Goal: Complete application form: Complete application form

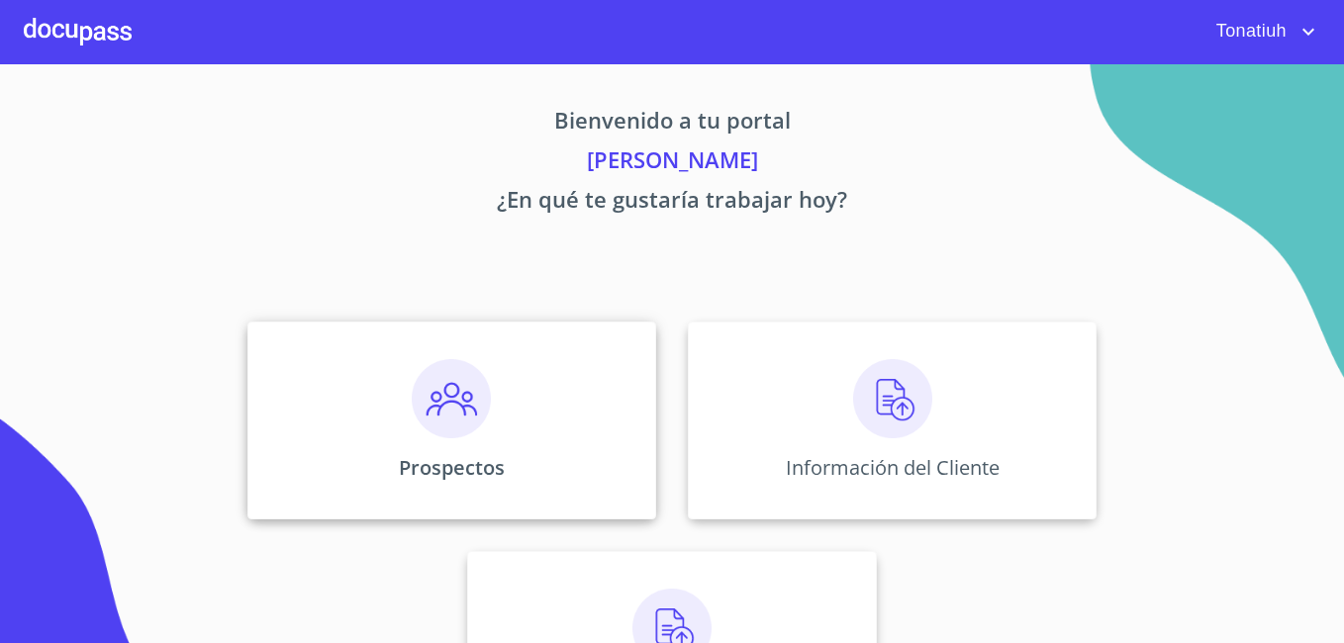
click at [491, 428] on div "Prospectos" at bounding box center [451, 421] width 409 height 198
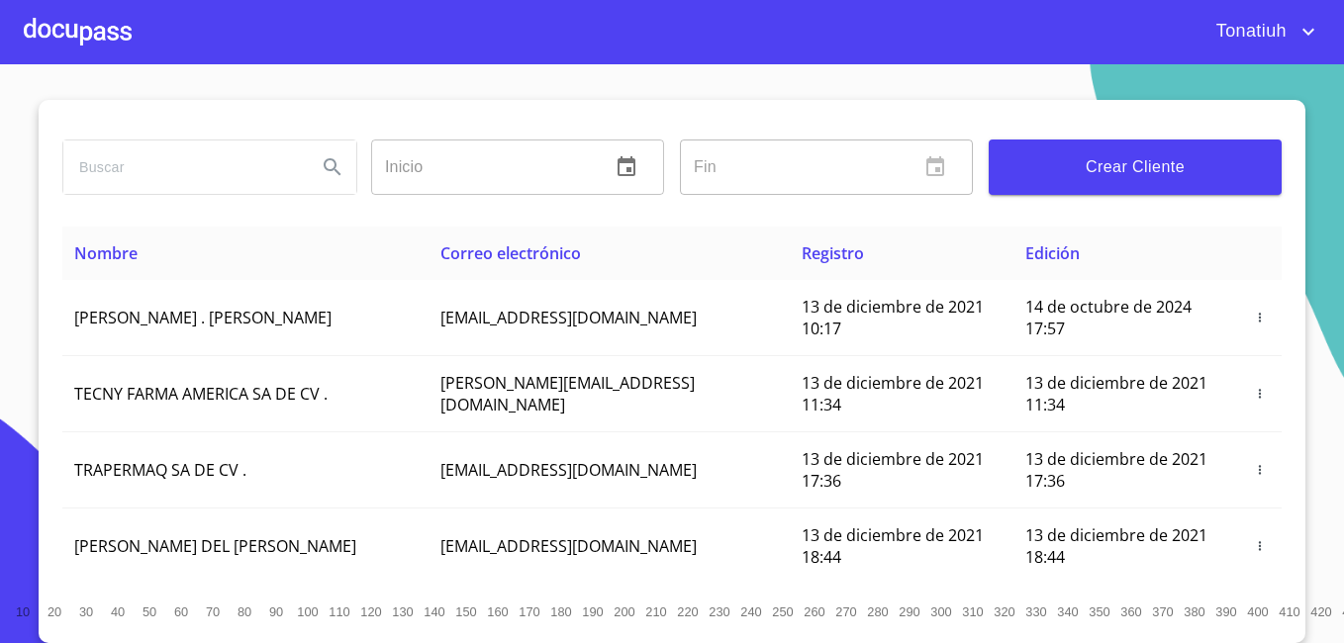
click at [132, 162] on input "search" at bounding box center [181, 166] width 237 height 53
type input "[PERSON_NAME]"
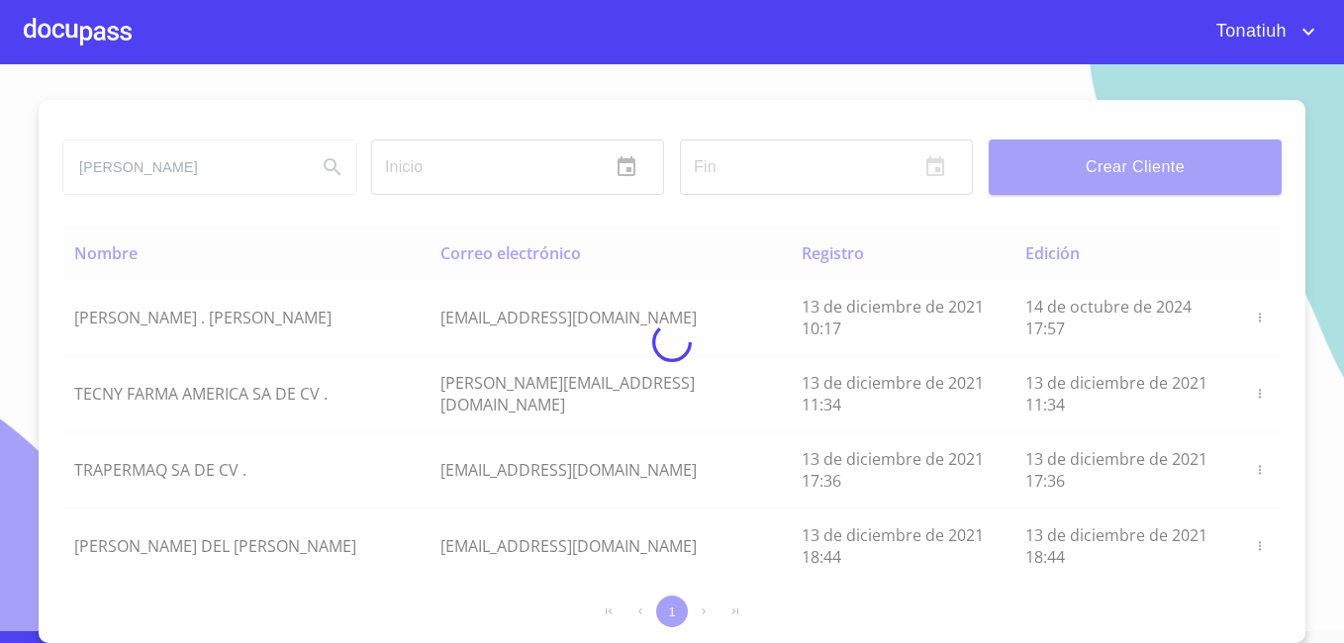
scroll to position [12, 0]
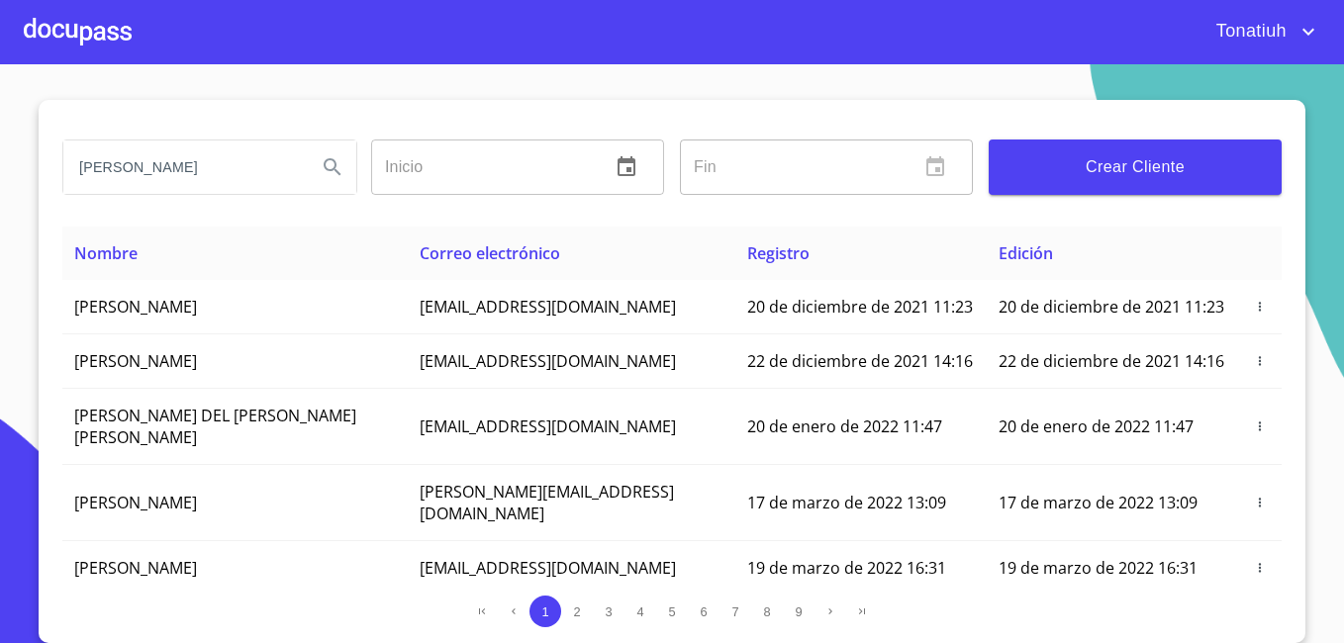
click at [112, 29] on div at bounding box center [78, 31] width 108 height 63
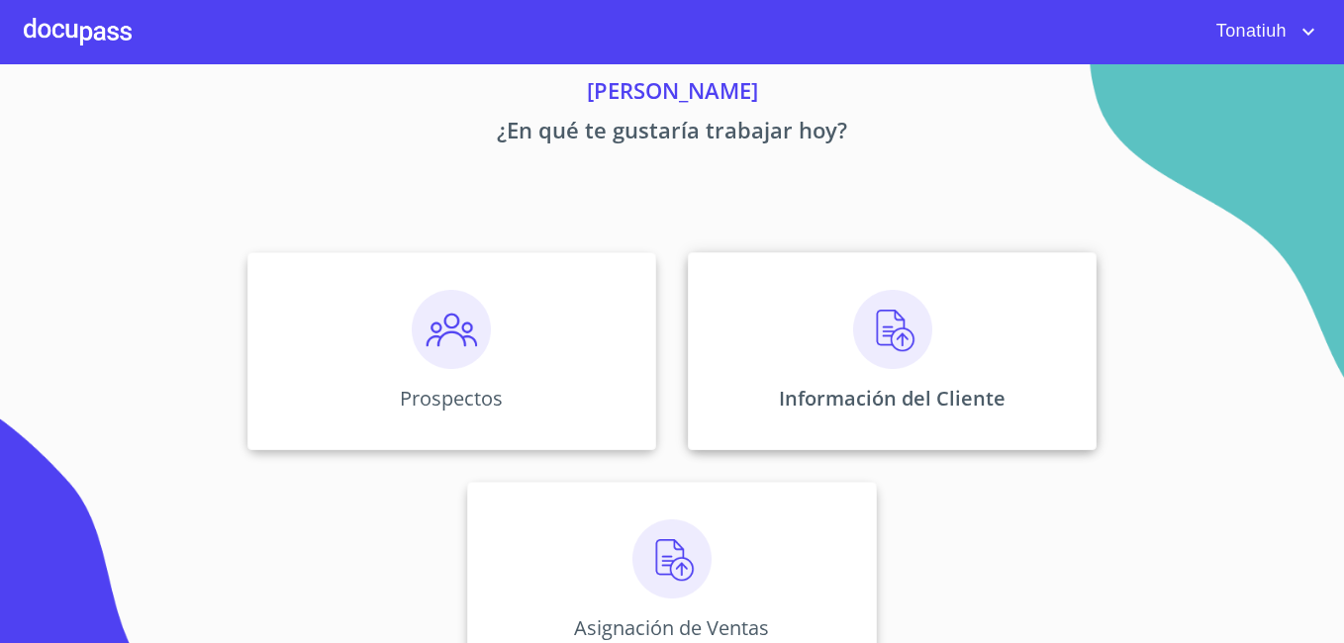
scroll to position [99, 0]
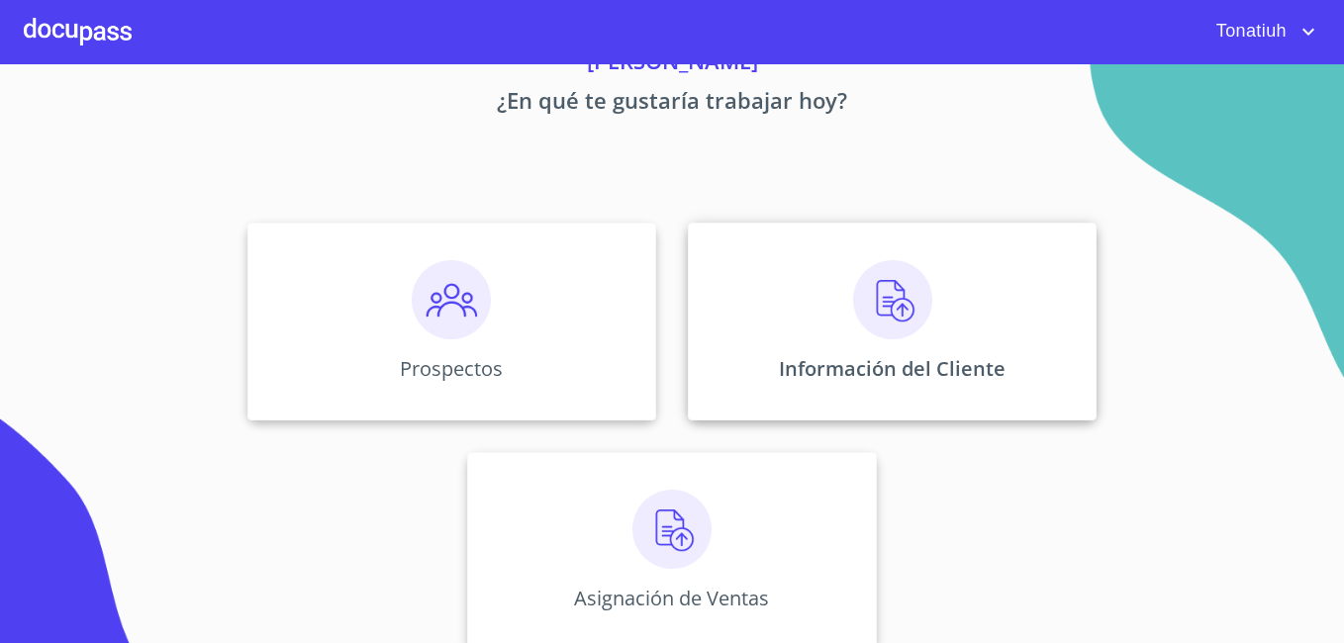
click at [822, 293] on div "Información del Cliente" at bounding box center [892, 322] width 409 height 198
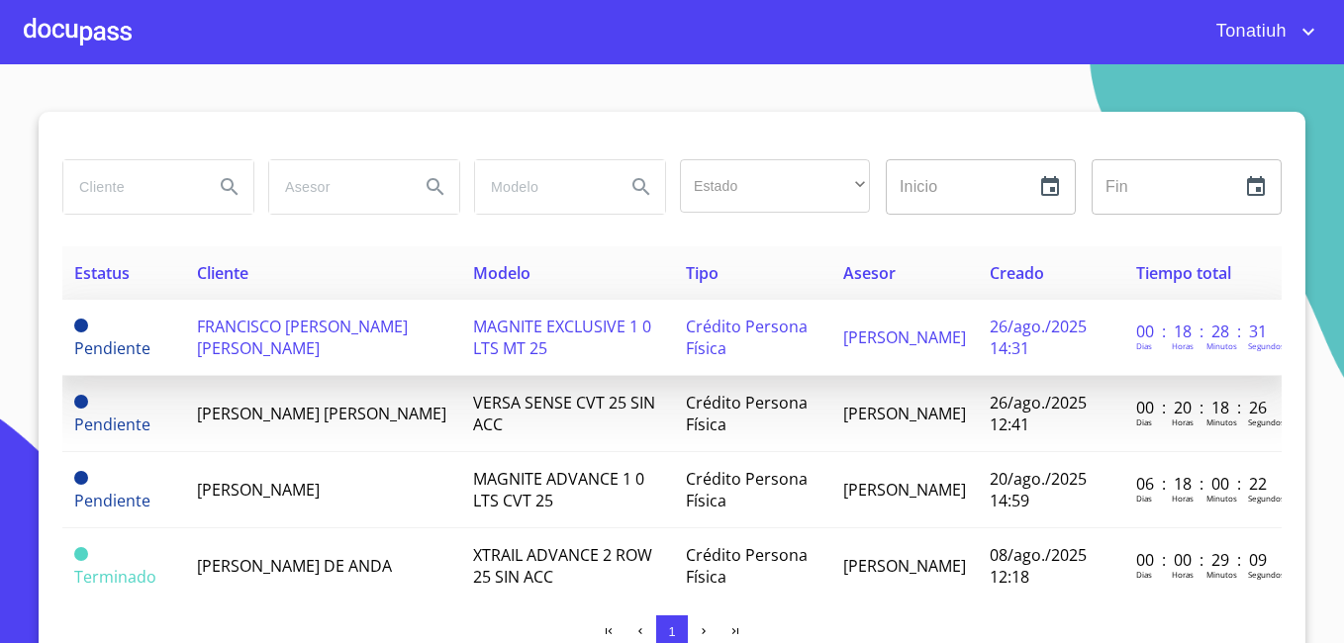
click at [253, 337] on span "FRANCISCO [PERSON_NAME] [PERSON_NAME]" at bounding box center [302, 338] width 211 height 44
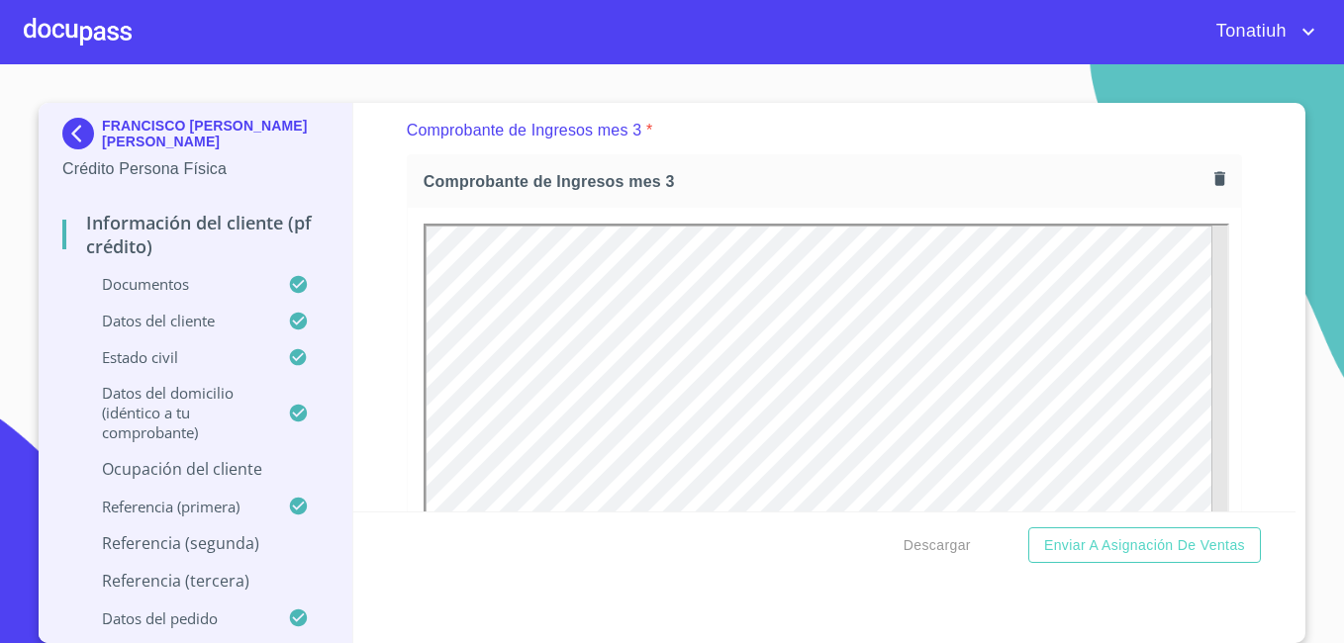
scroll to position [4057, 0]
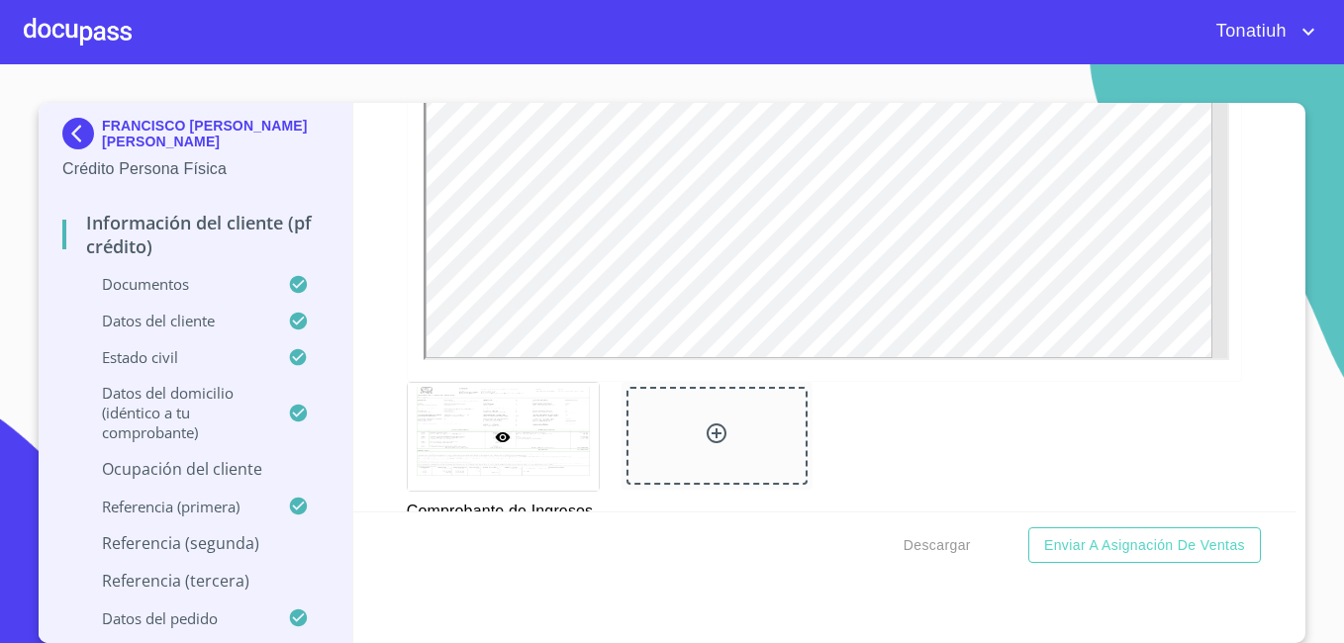
click at [193, 311] on p "Datos del cliente" at bounding box center [175, 321] width 226 height 20
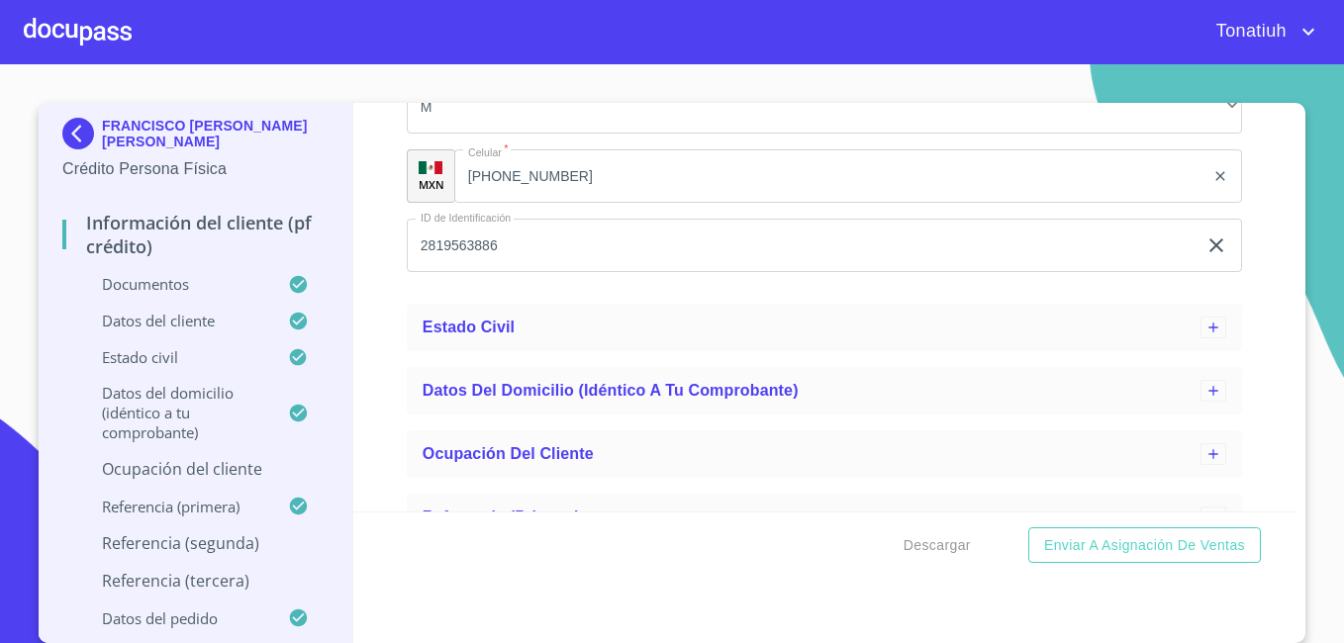
scroll to position [972, 0]
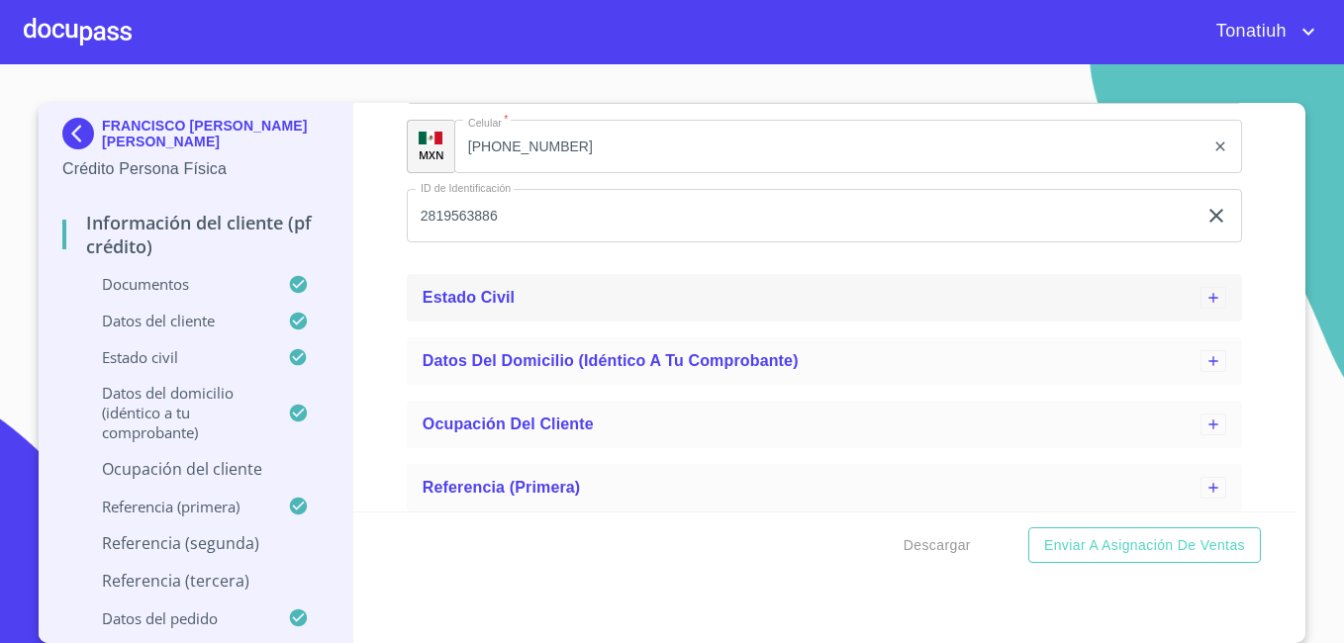
click at [1205, 298] on icon at bounding box center [1213, 298] width 16 height 16
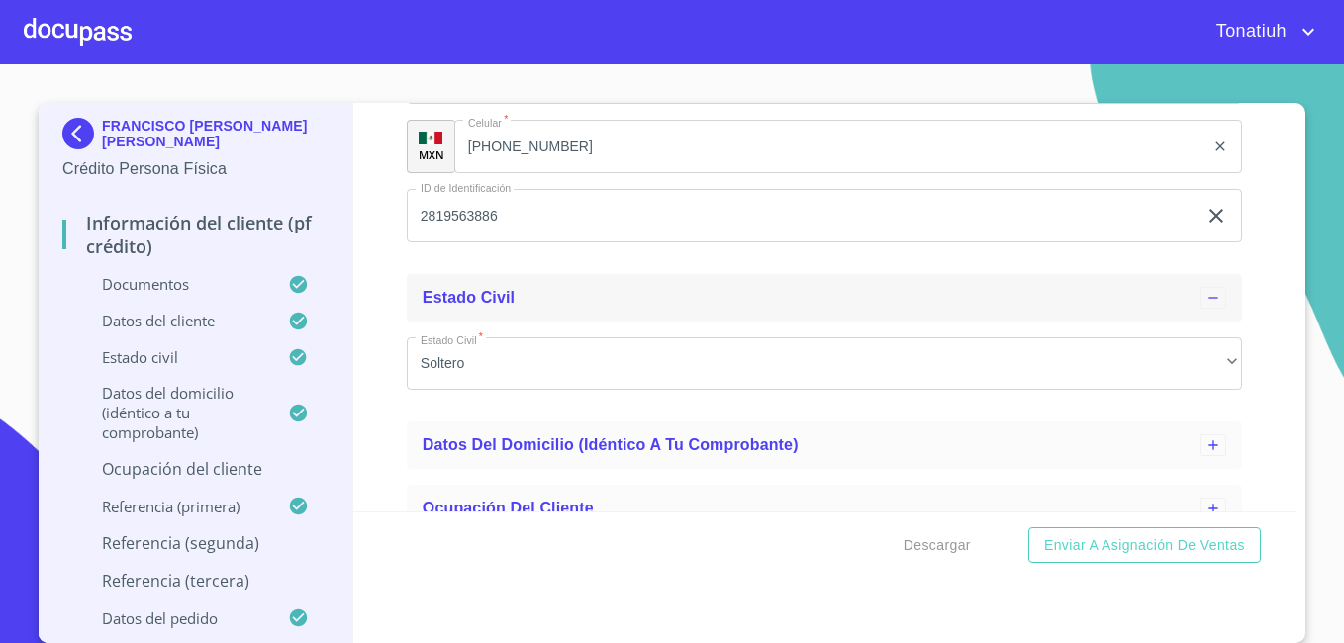
scroll to position [1071, 0]
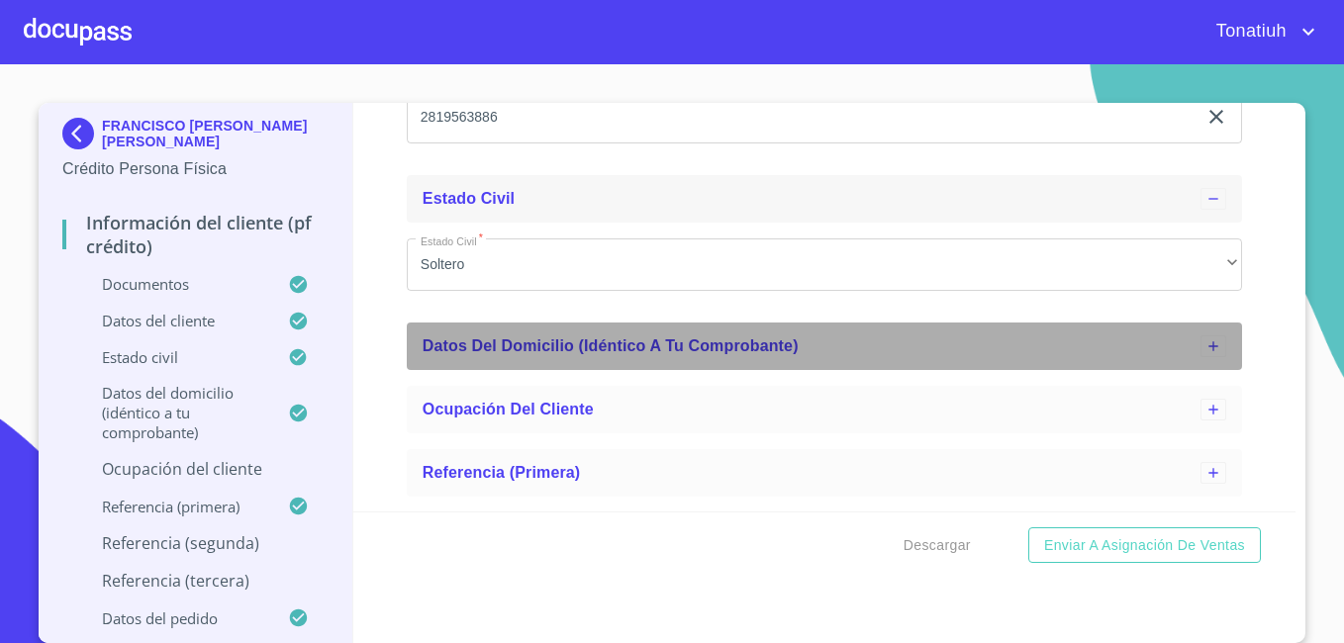
click at [1205, 339] on icon at bounding box center [1213, 346] width 16 height 16
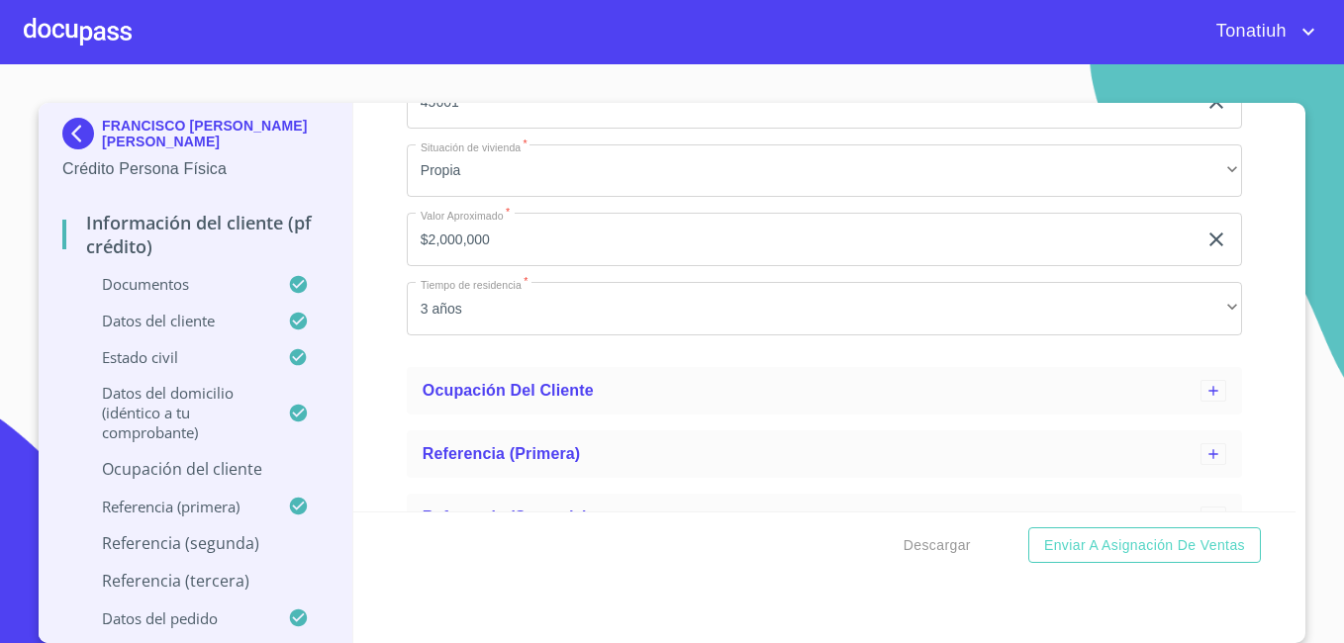
scroll to position [2060, 0]
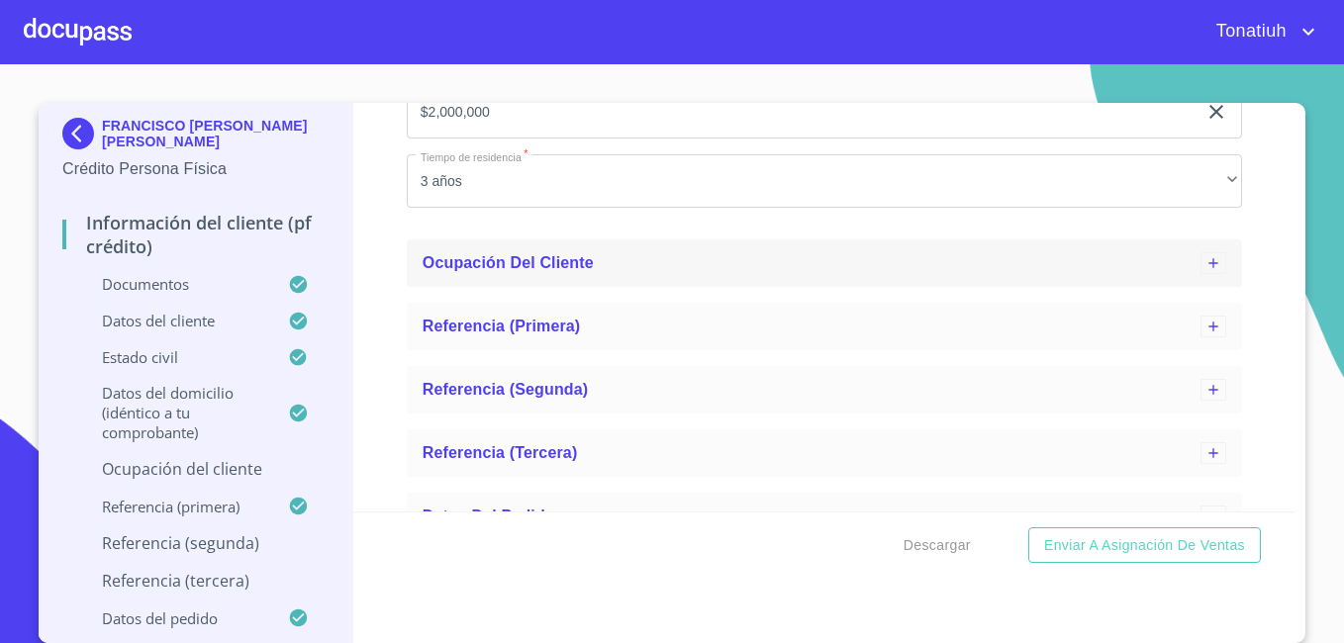
click at [1205, 264] on icon at bounding box center [1213, 263] width 16 height 16
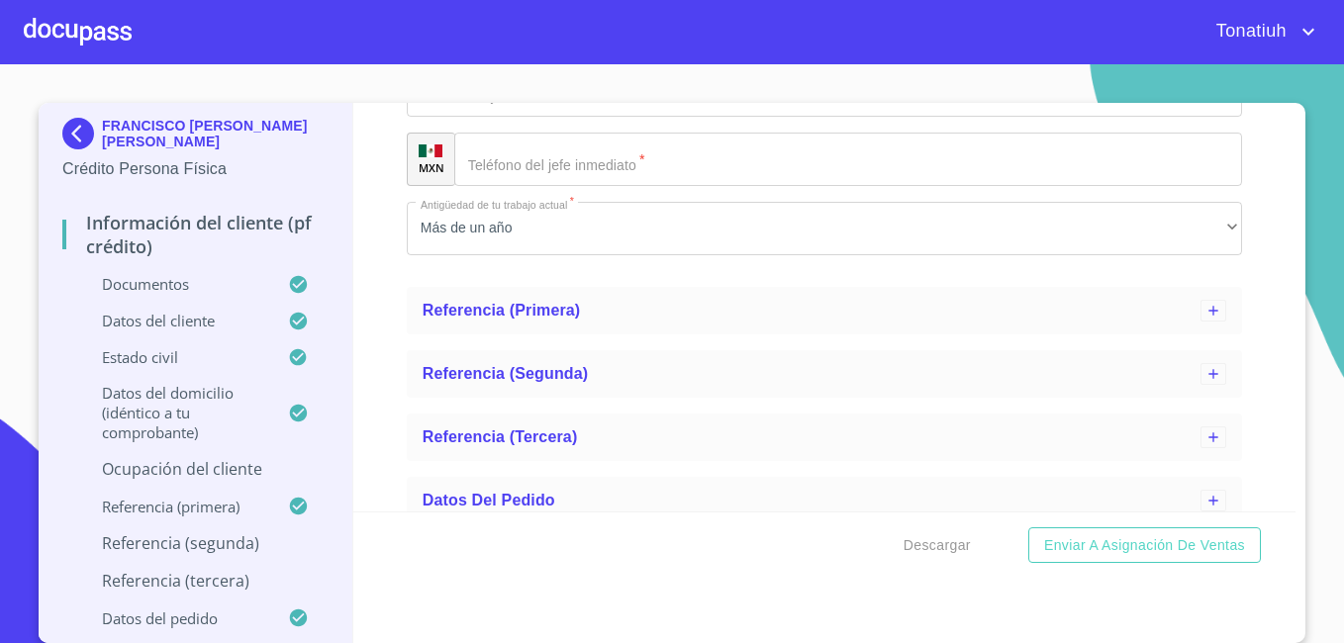
scroll to position [3544, 0]
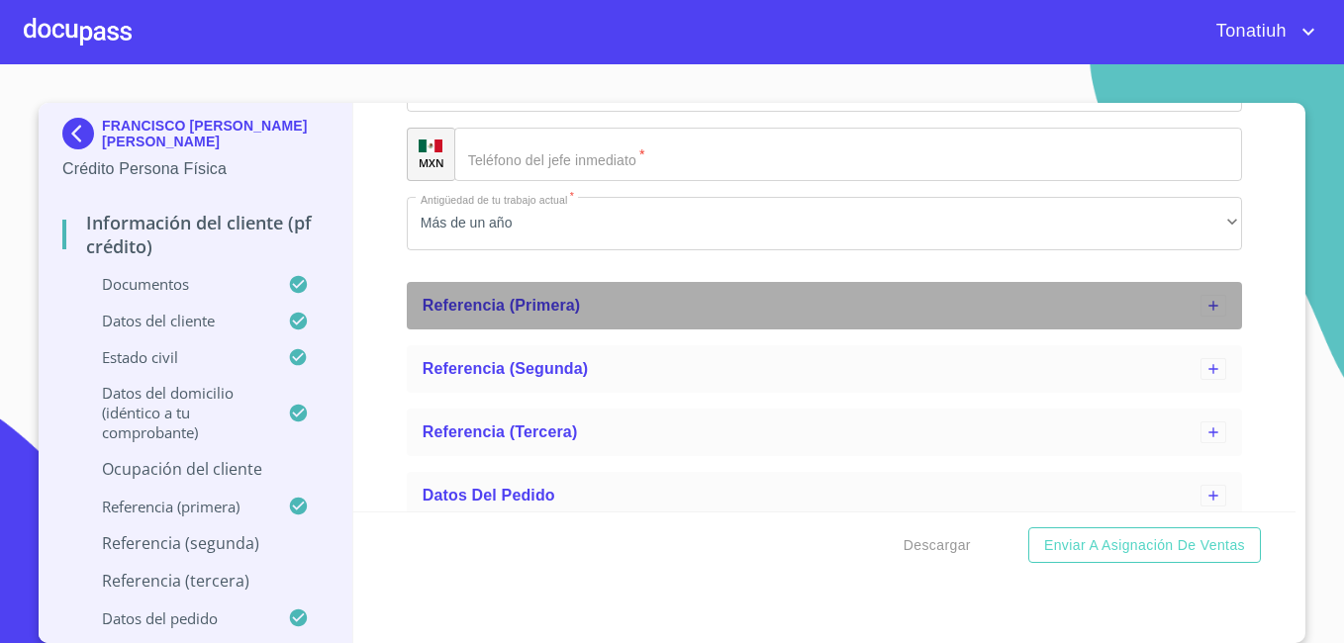
click at [1205, 301] on icon at bounding box center [1213, 306] width 16 height 16
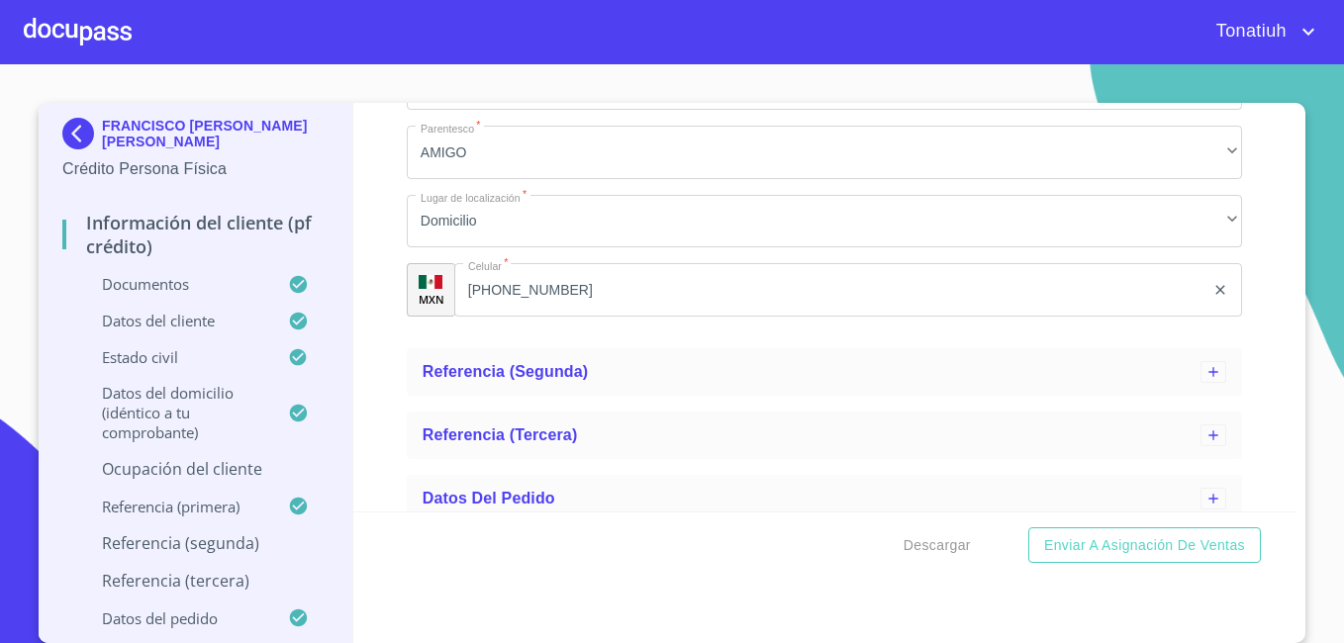
scroll to position [4058, 0]
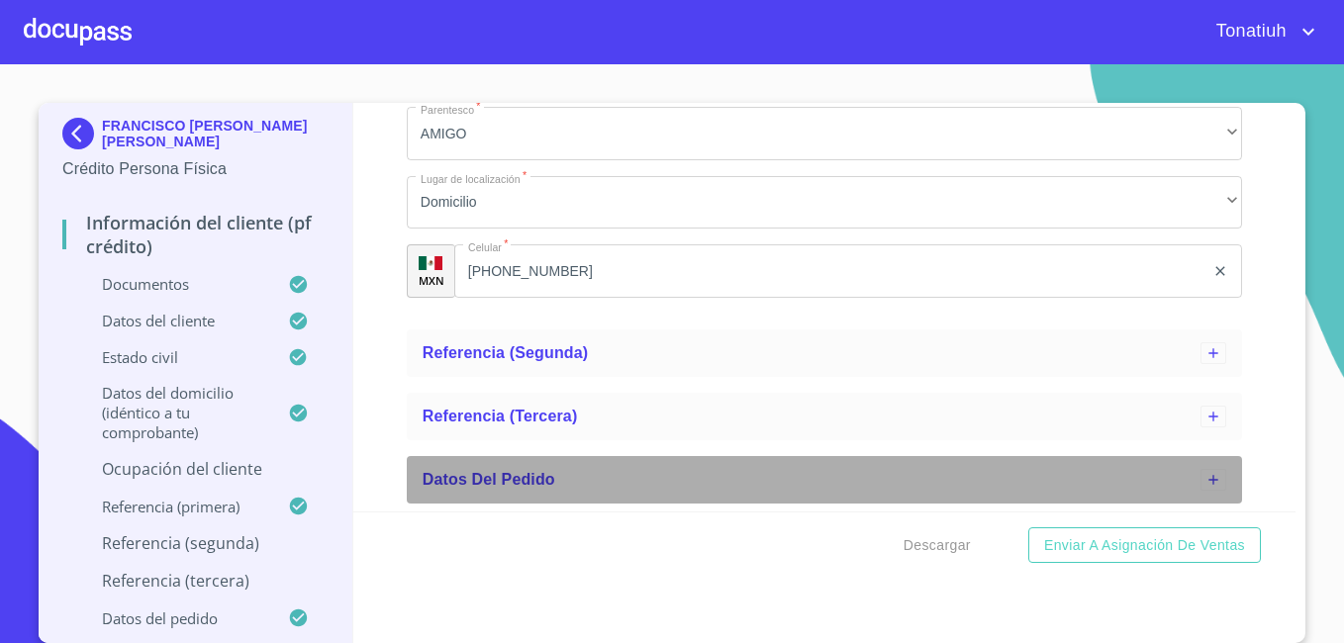
click at [1197, 460] on div "Datos del pedido" at bounding box center [824, 479] width 835 height 47
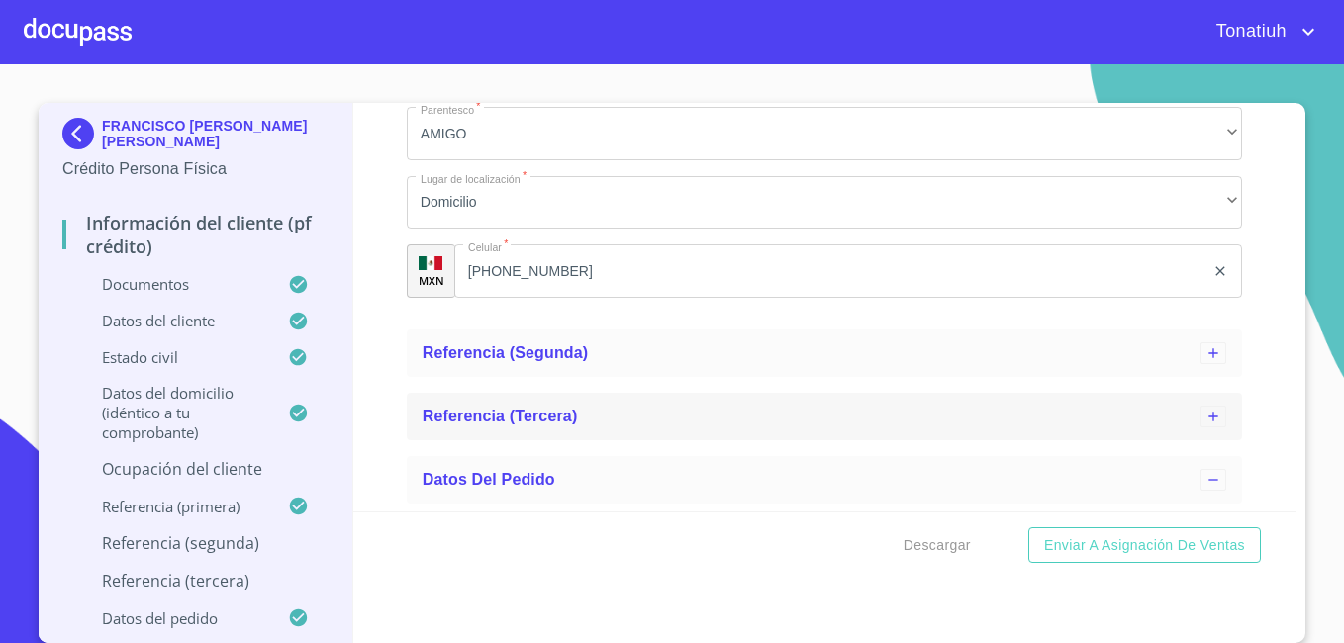
click at [1205, 421] on icon at bounding box center [1213, 417] width 16 height 16
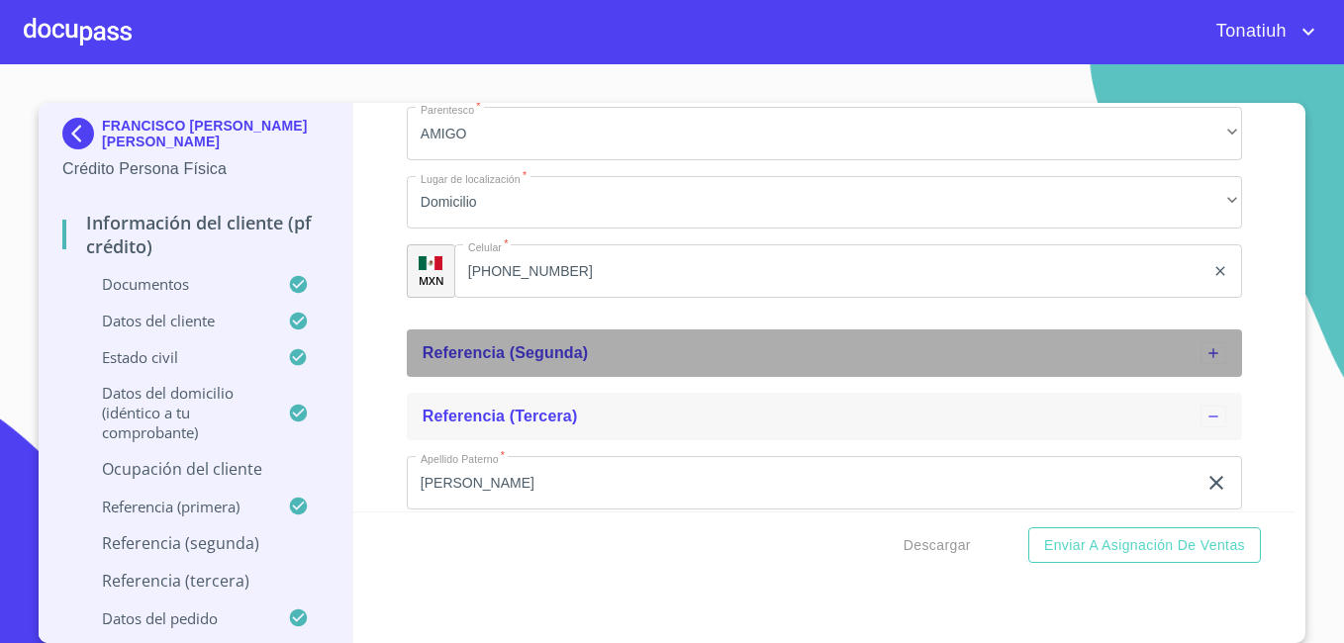
click at [1205, 357] on icon at bounding box center [1213, 353] width 16 height 16
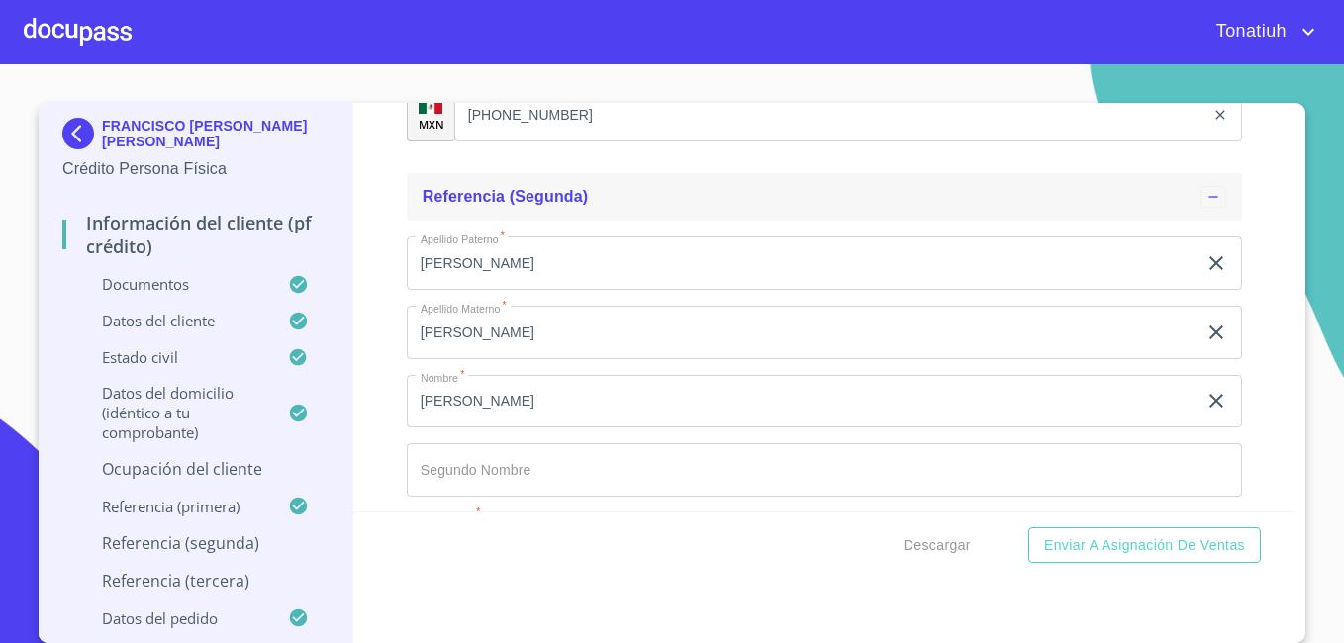
scroll to position [4354, 0]
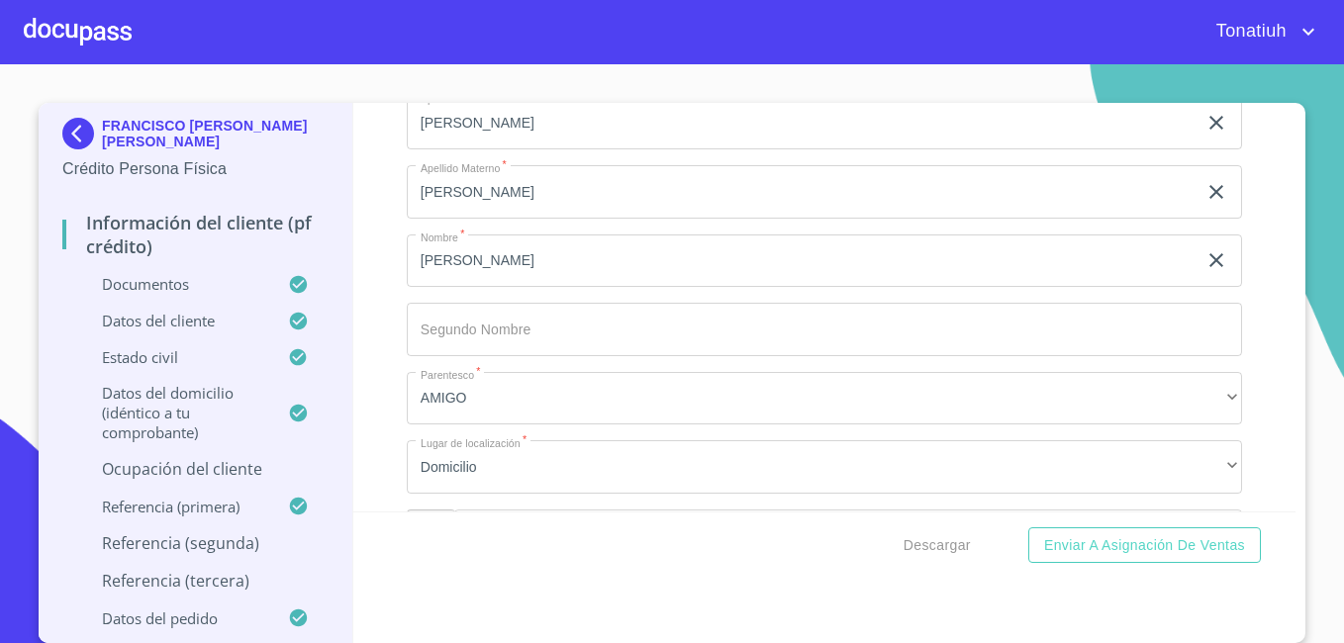
click at [559, 324] on input "Apellido Paterno   *" at bounding box center [824, 329] width 835 height 53
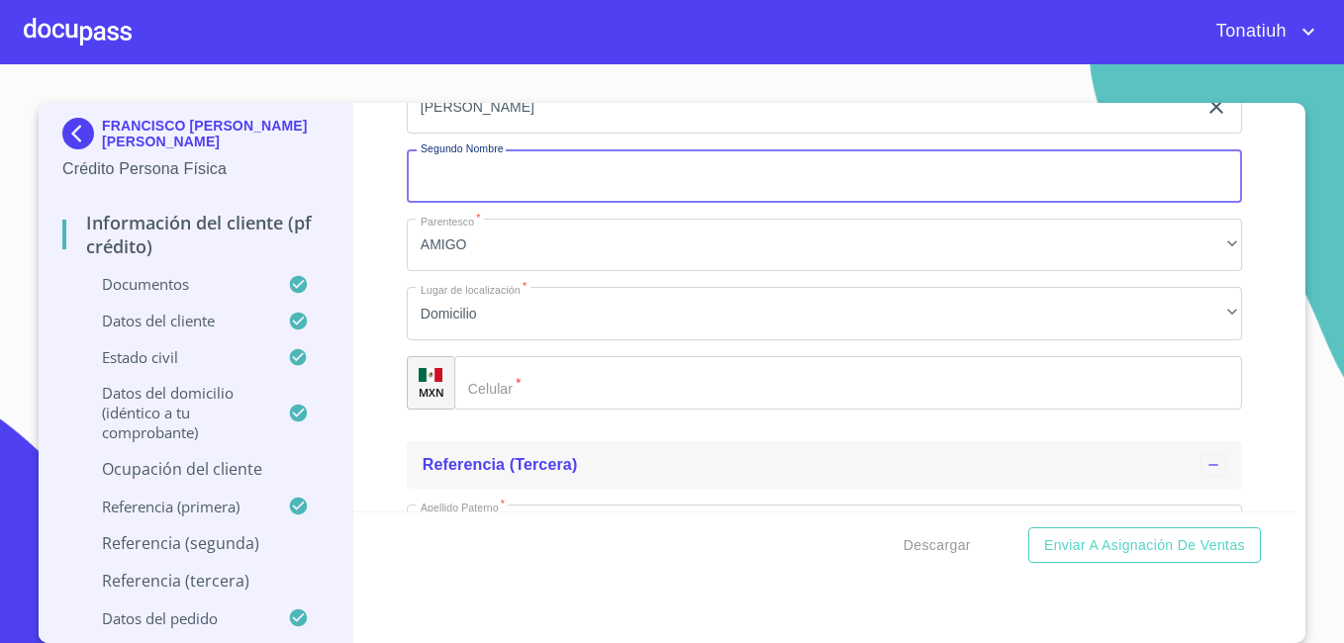
scroll to position [4552, 0]
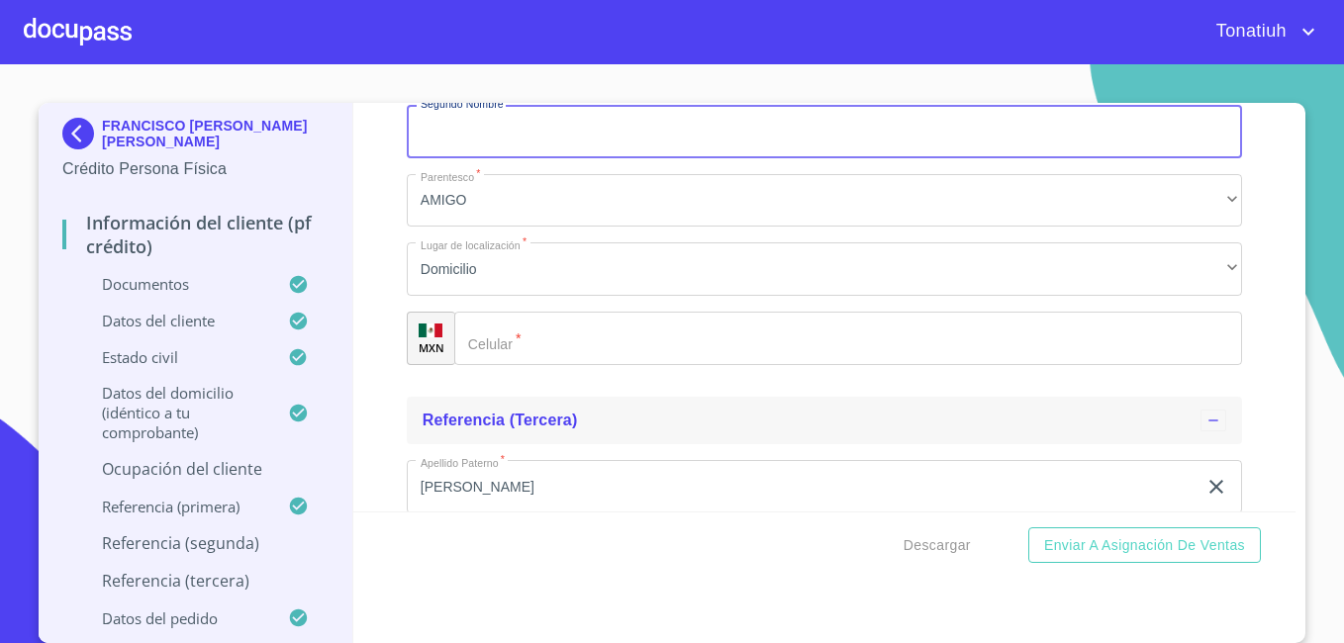
click at [531, 356] on input "Apellido Paterno   *" at bounding box center [848, 338] width 788 height 53
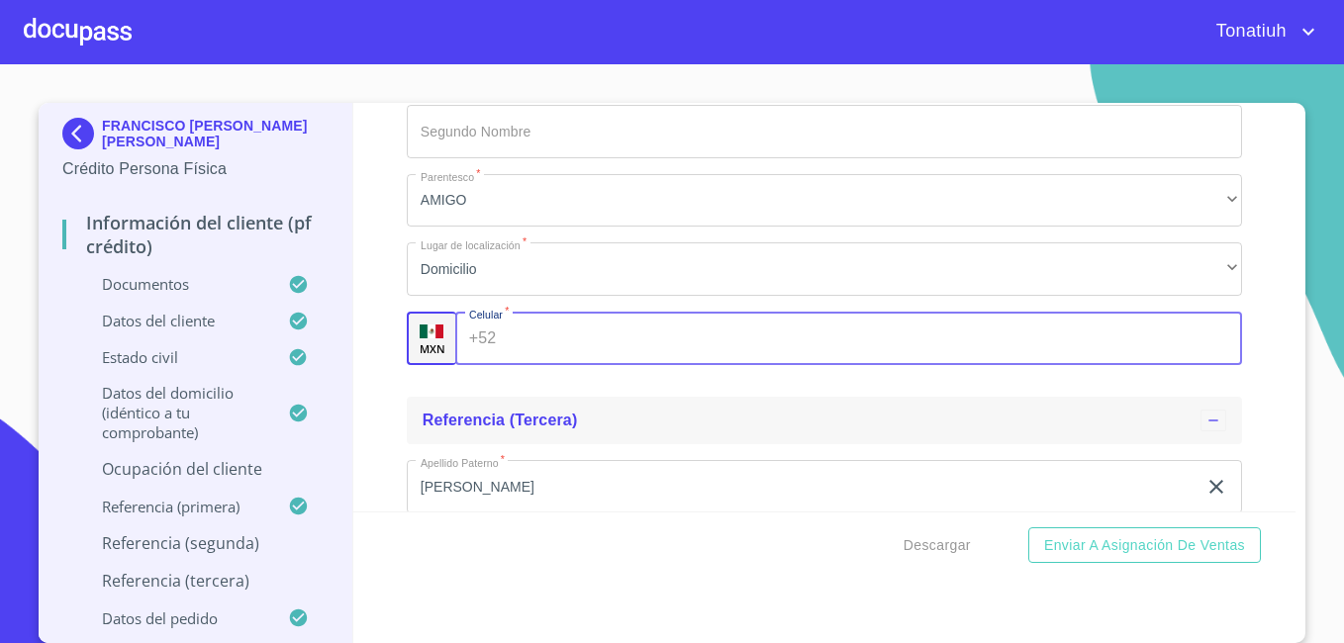
paste input "[PHONE_NUMBER]"
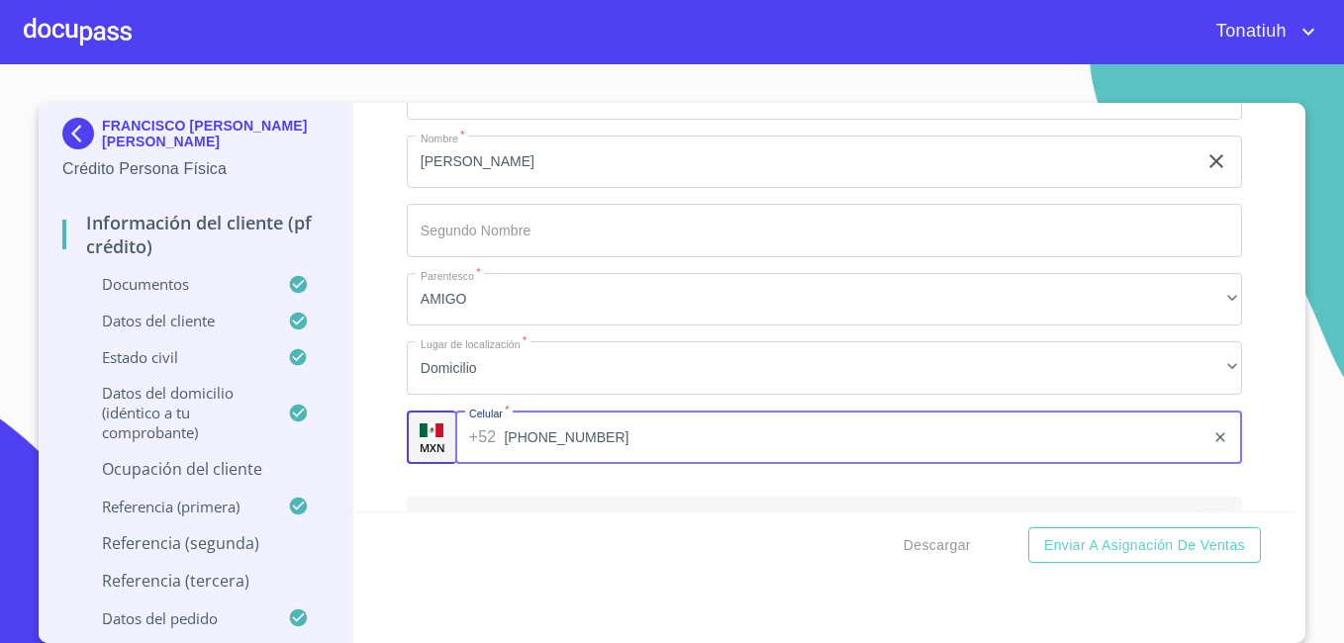
type input "[PHONE_NUMBER]"
click at [728, 327] on div "Apellido [PERSON_NAME]   * [PERSON_NAME] ​ Apellido Materno   * [PERSON_NAME] ​…" at bounding box center [824, 230] width 835 height 499
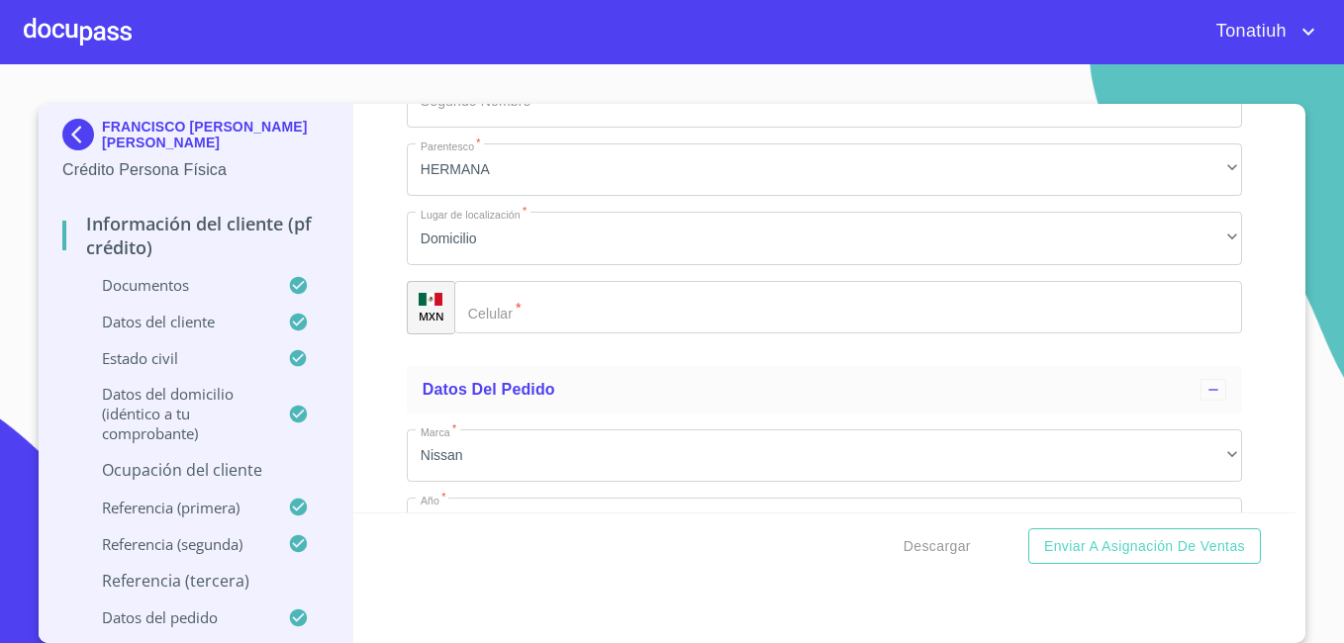
scroll to position [5047, 0]
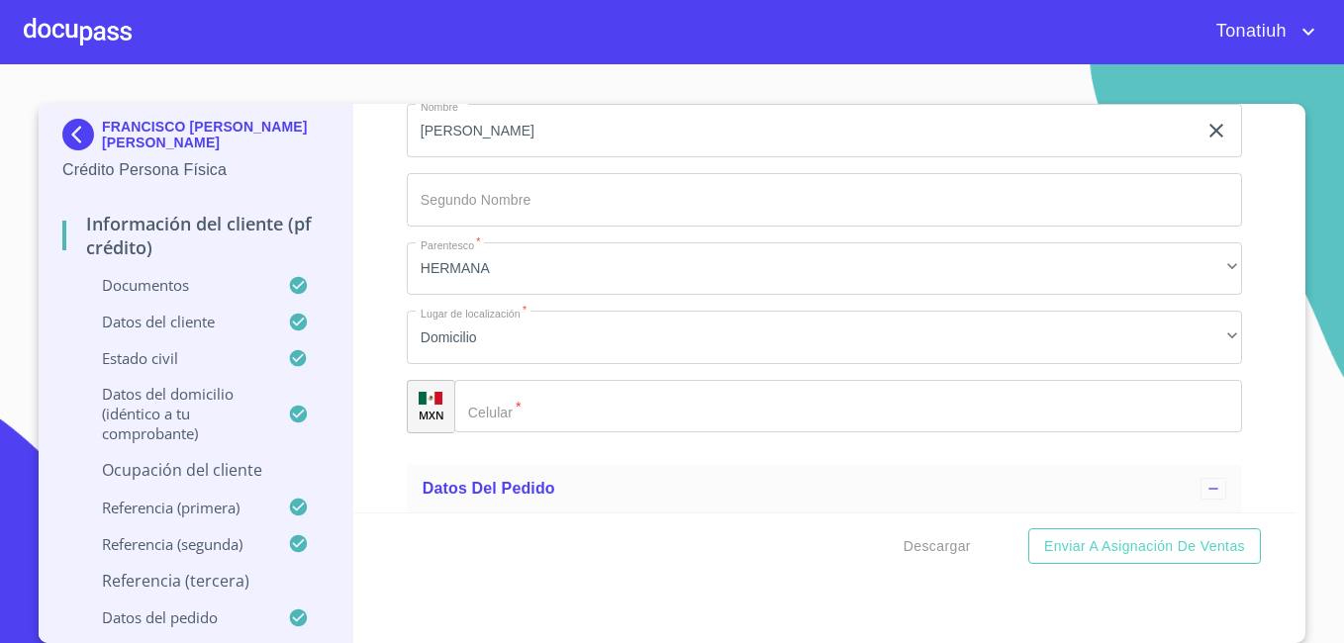
click at [523, 396] on input "Apellido Paterno   *" at bounding box center [848, 406] width 788 height 53
paste input "[PHONE_NUMBER]"
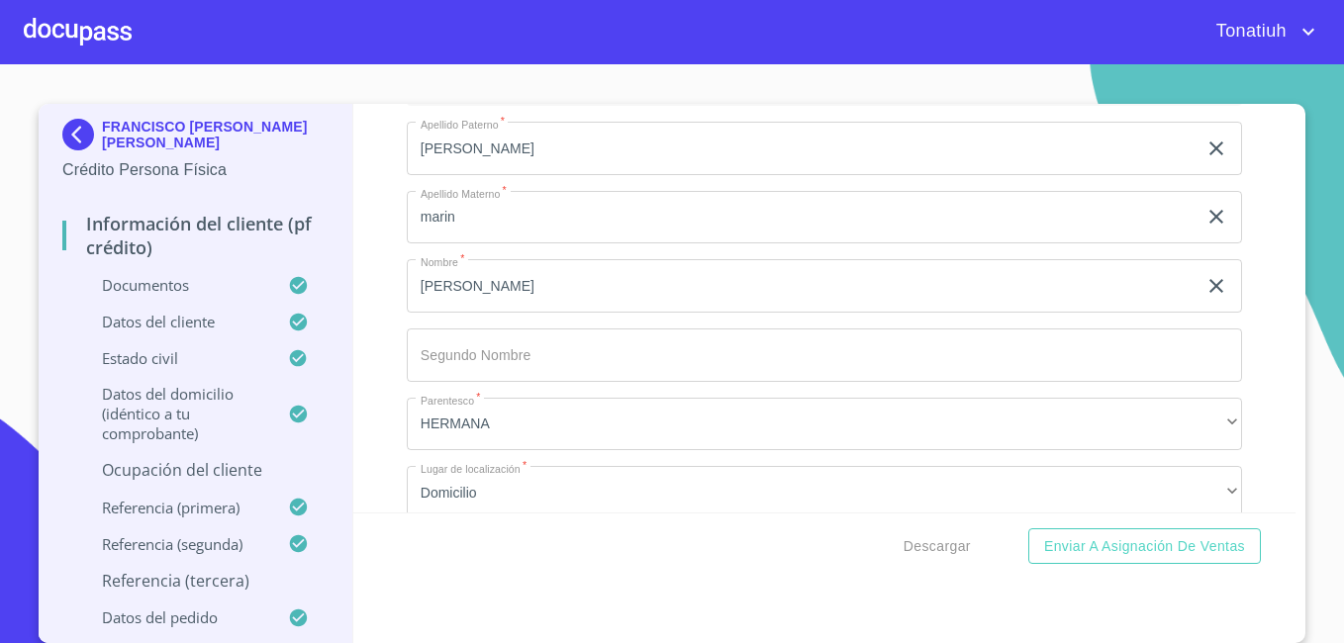
scroll to position [5019, 0]
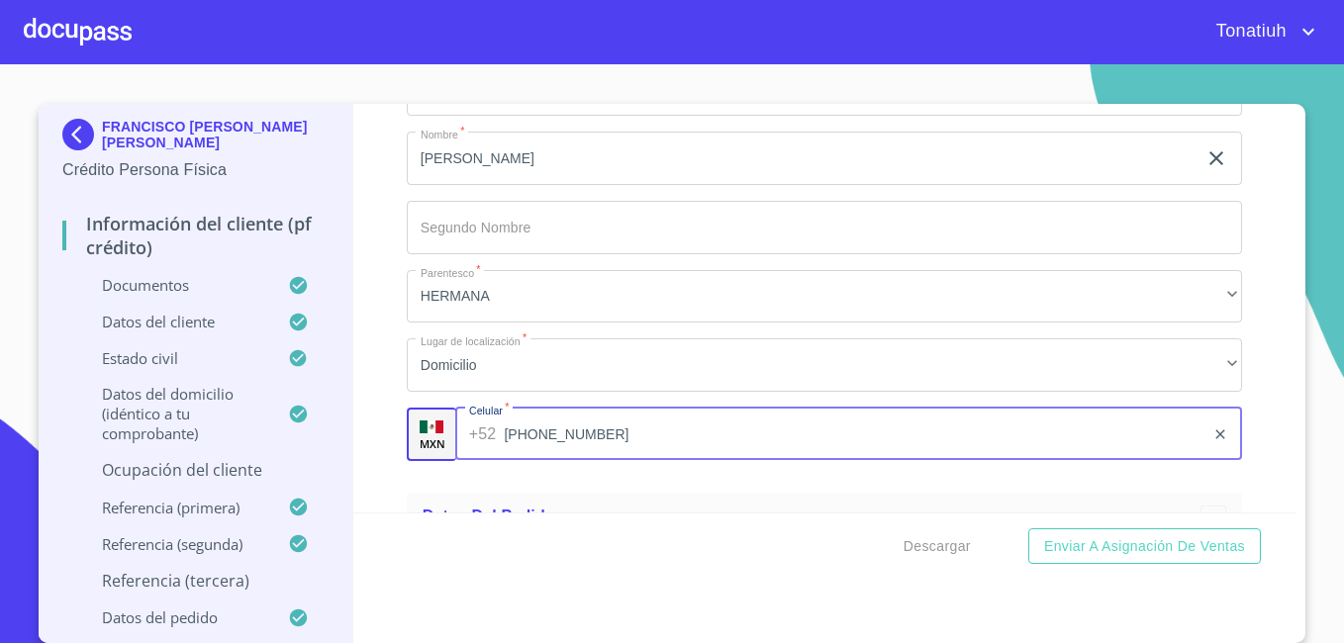
type input "[PHONE_NUMBER]"
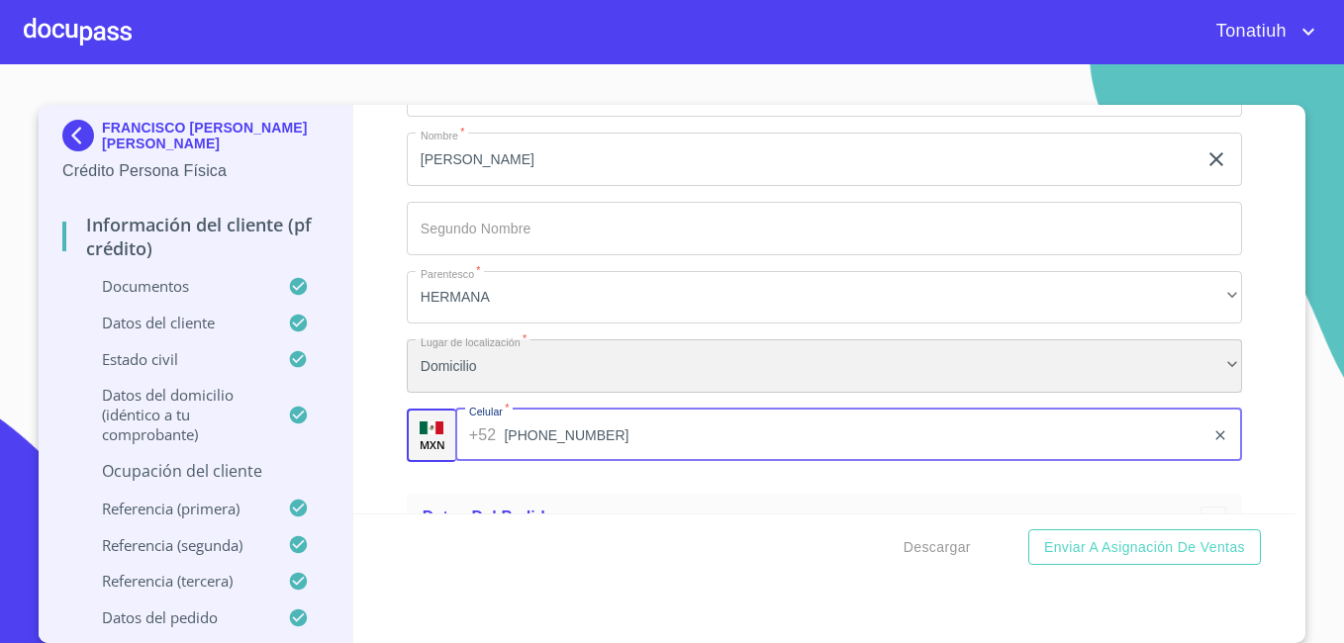
click at [1213, 367] on div "Domicilio" at bounding box center [824, 365] width 835 height 53
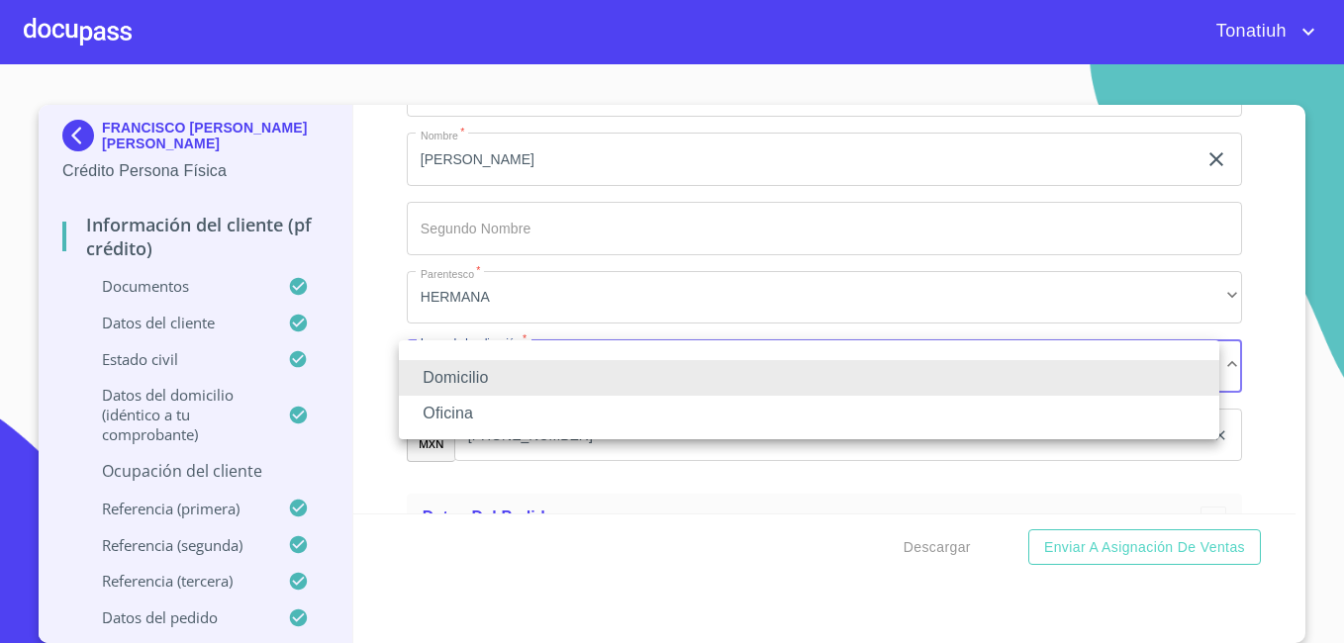
click at [1213, 367] on li "Domicilio" at bounding box center [809, 378] width 820 height 36
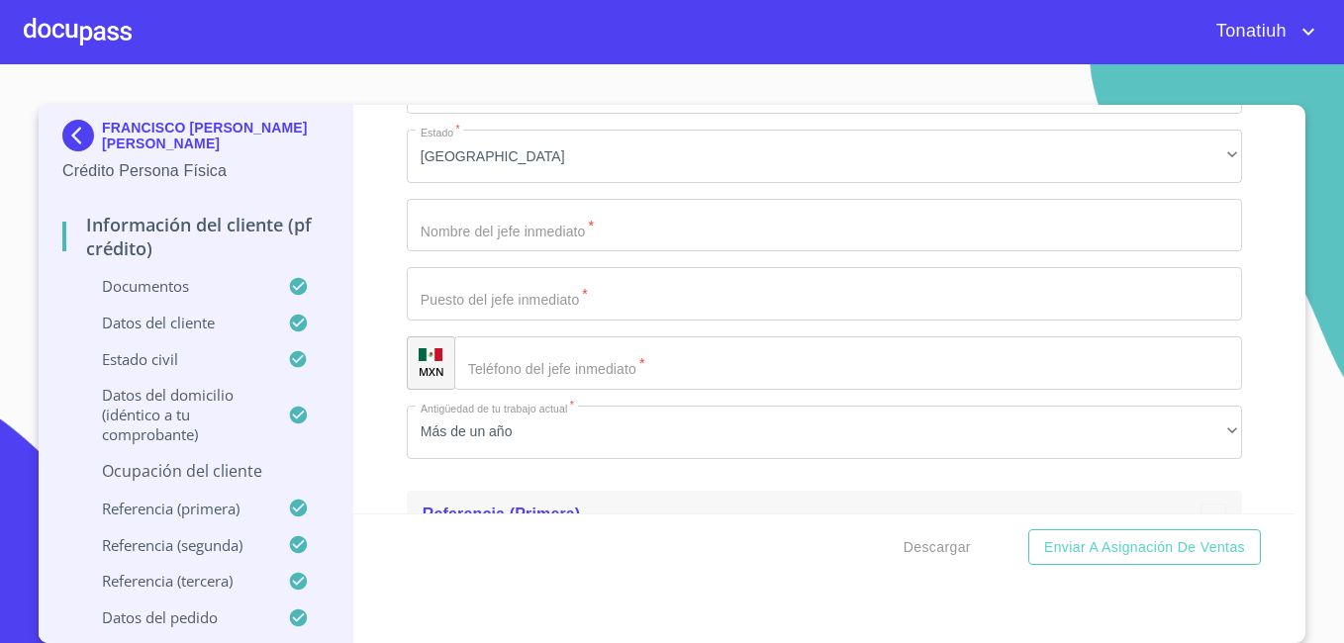
scroll to position [3238, 0]
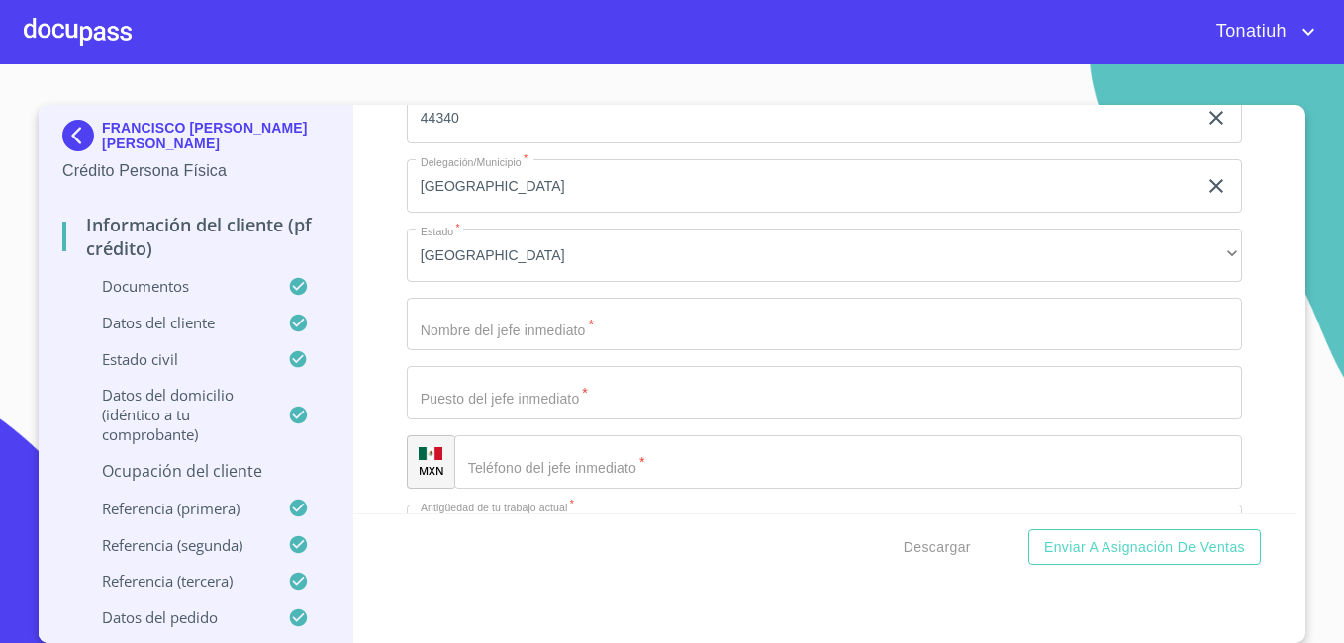
click at [879, 328] on input "Apellido Paterno   *" at bounding box center [824, 324] width 835 height 53
click at [1233, 411] on div "Información del cliente (PF crédito) Documentos Datos del cliente Apellido [PER…" at bounding box center [824, 309] width 943 height 409
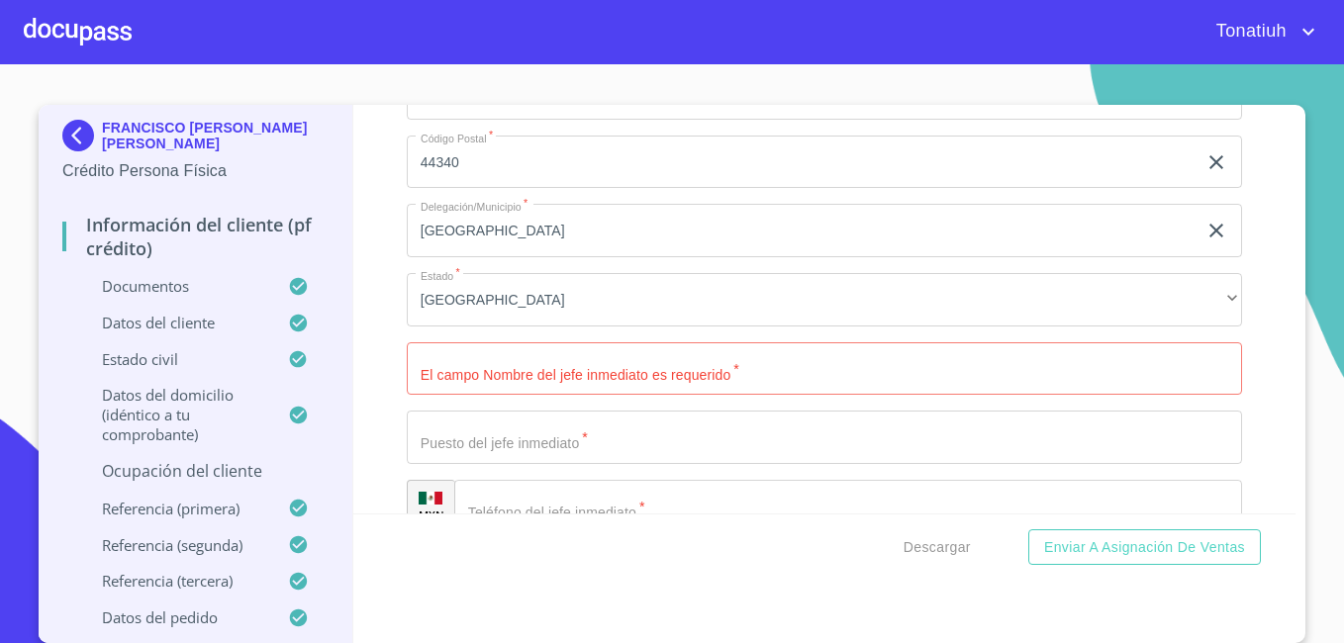
scroll to position [3337, 0]
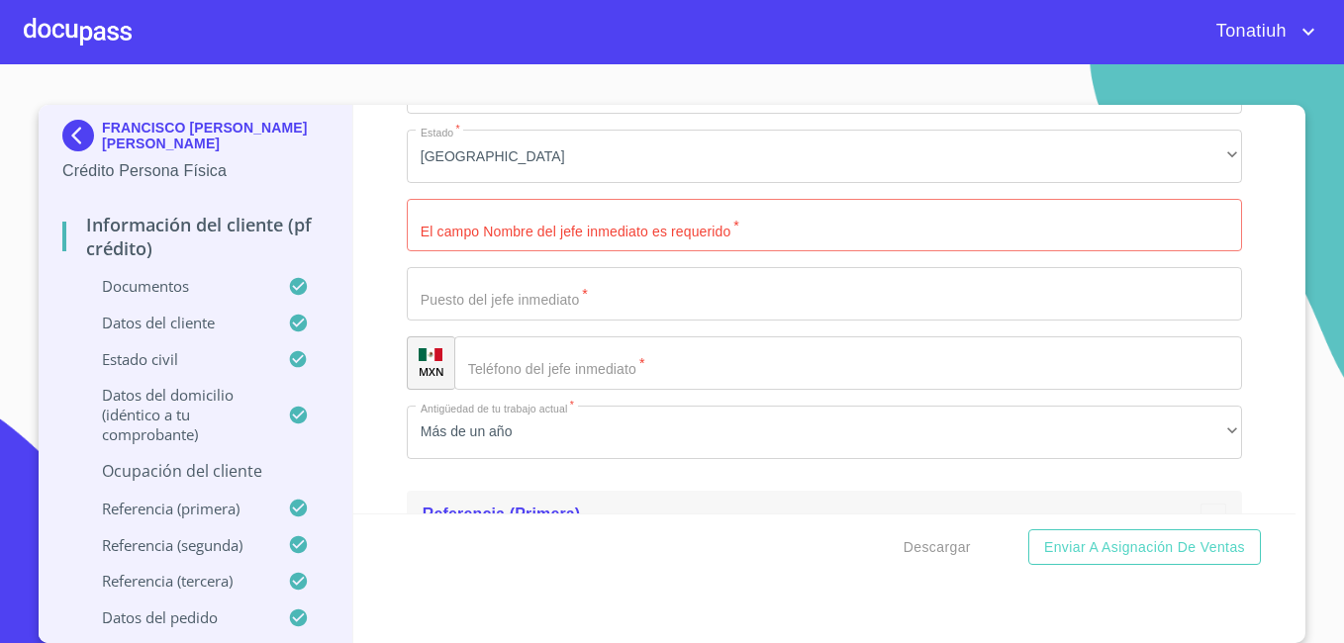
click at [1238, 244] on div "Información del cliente (PF crédito) Documentos Datos del cliente Apellido [PER…" at bounding box center [824, 309] width 943 height 409
click at [1231, 199] on div "Información del cliente (PF crédito) Documentos Datos del cliente Apellido [PER…" at bounding box center [824, 309] width 943 height 409
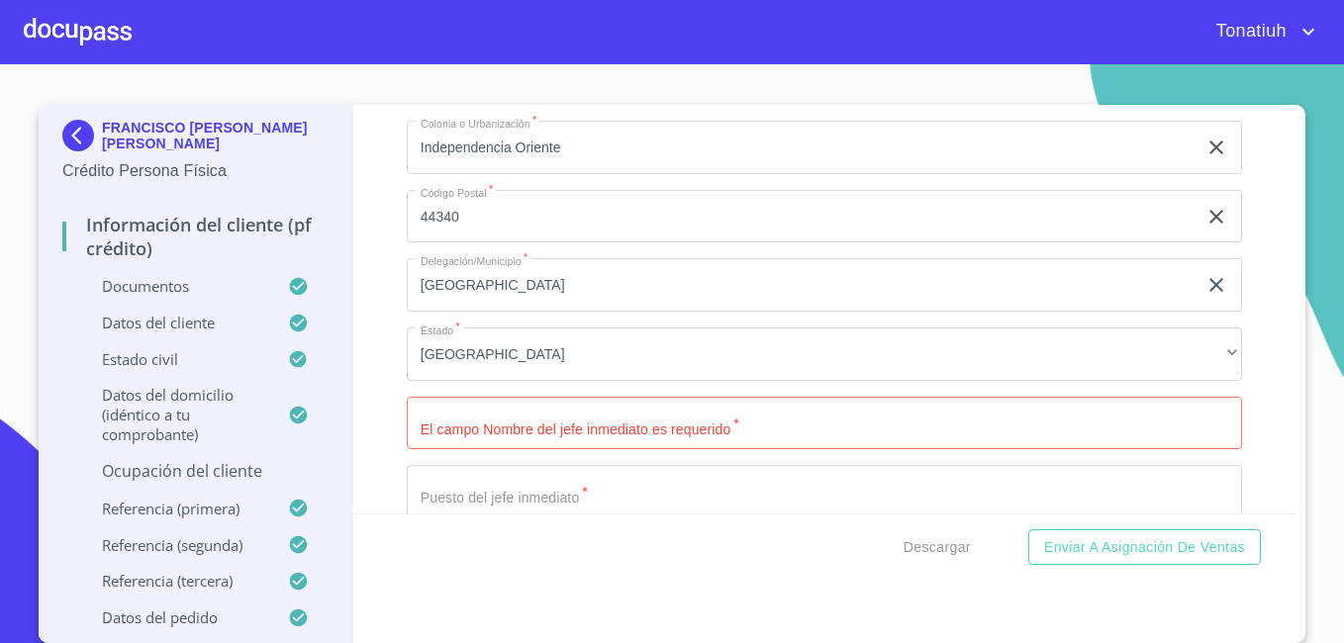
scroll to position [3238, 0]
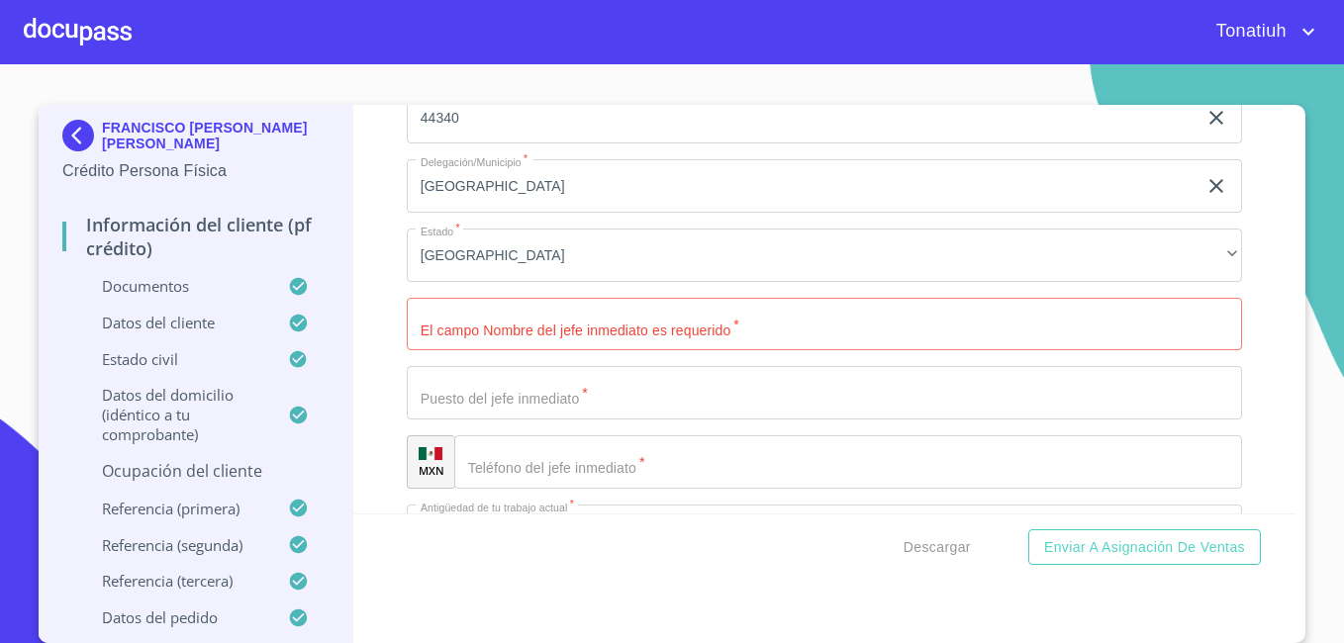
click at [525, 343] on input "Apellido Paterno   *" at bounding box center [824, 324] width 835 height 53
click at [532, 387] on input "Apellido Paterno   *" at bounding box center [824, 392] width 835 height 53
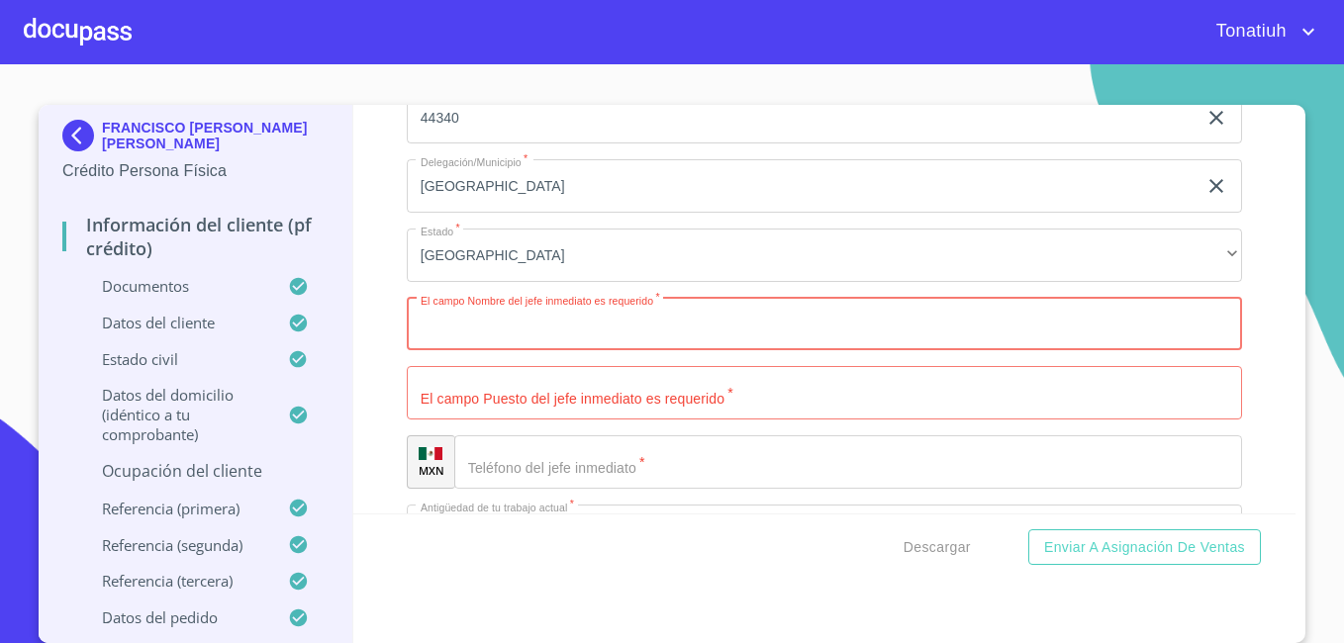
click at [551, 319] on input "Apellido Paterno   *" at bounding box center [824, 324] width 835 height 53
click at [1226, 341] on div "Información del cliente (PF crédito) Documentos Datos del cliente Apellido [PER…" at bounding box center [824, 309] width 943 height 409
click at [807, 329] on input "Apellido Paterno   *" at bounding box center [824, 324] width 835 height 53
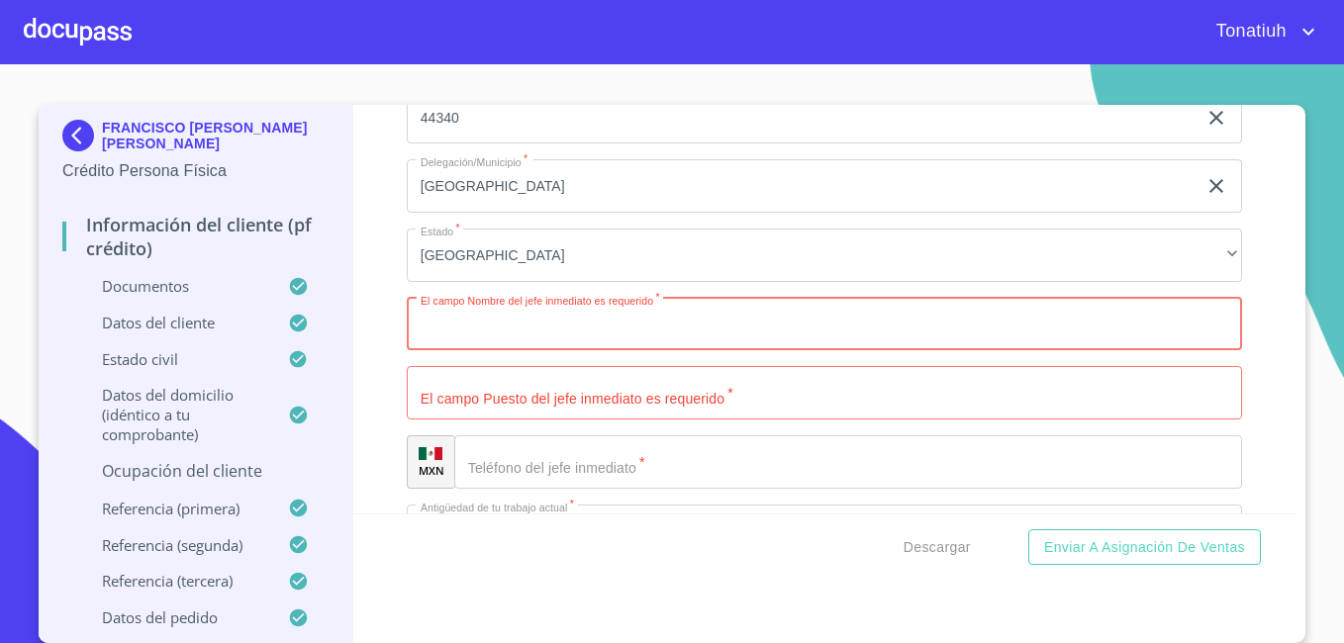
scroll to position [3337, 0]
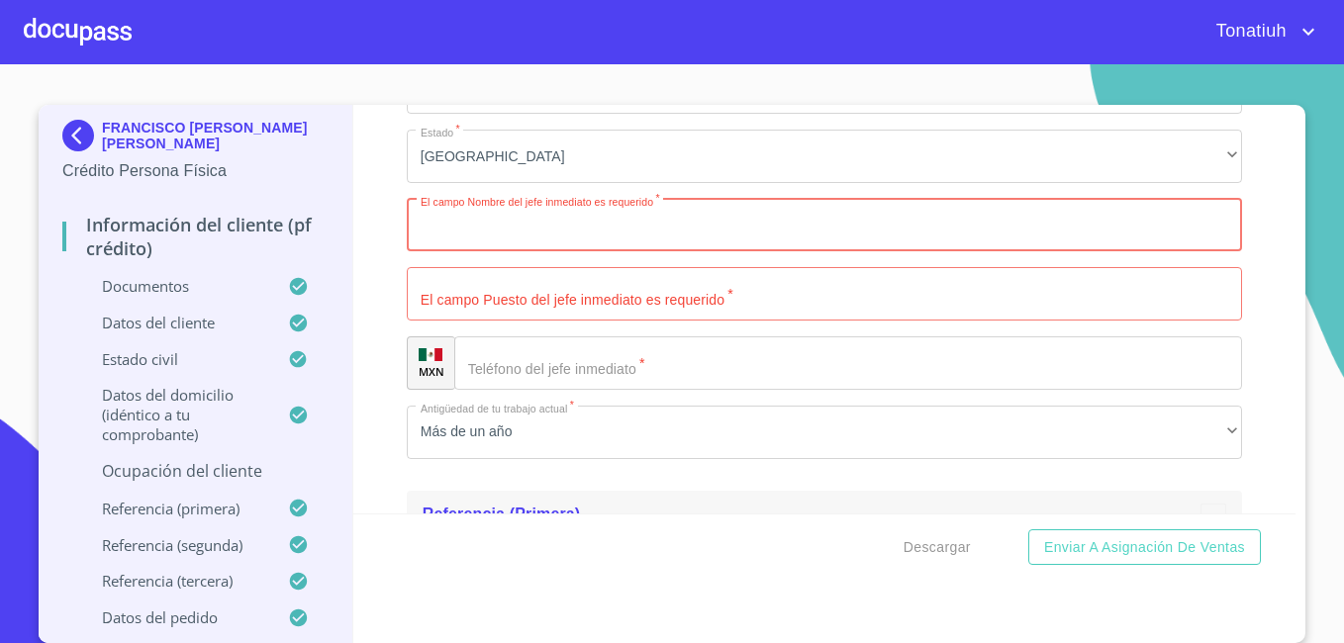
click at [1244, 369] on div "Información del cliente (PF crédito) Documentos Datos del cliente Apellido [PER…" at bounding box center [824, 309] width 943 height 409
click at [499, 243] on input "Apellido Paterno   *" at bounding box center [824, 225] width 835 height 53
type input "3"
click at [1028, 529] on button "Enviar a Asignación de Ventas" at bounding box center [1144, 547] width 233 height 37
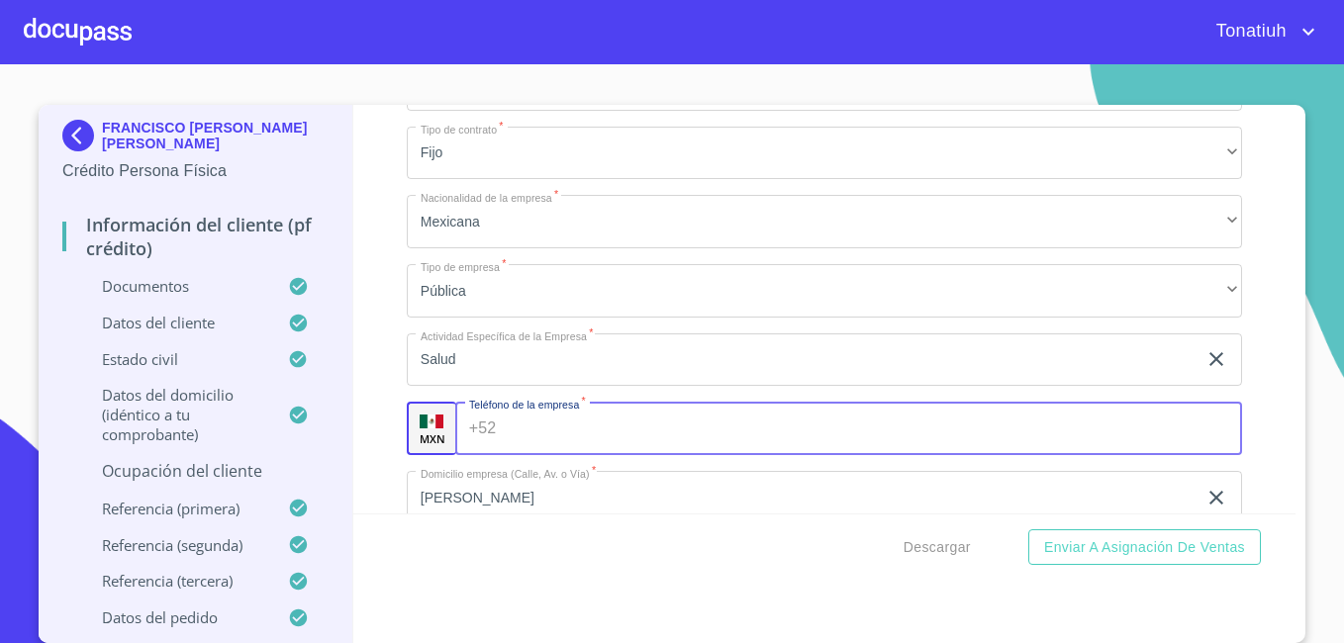
scroll to position [2780, 0]
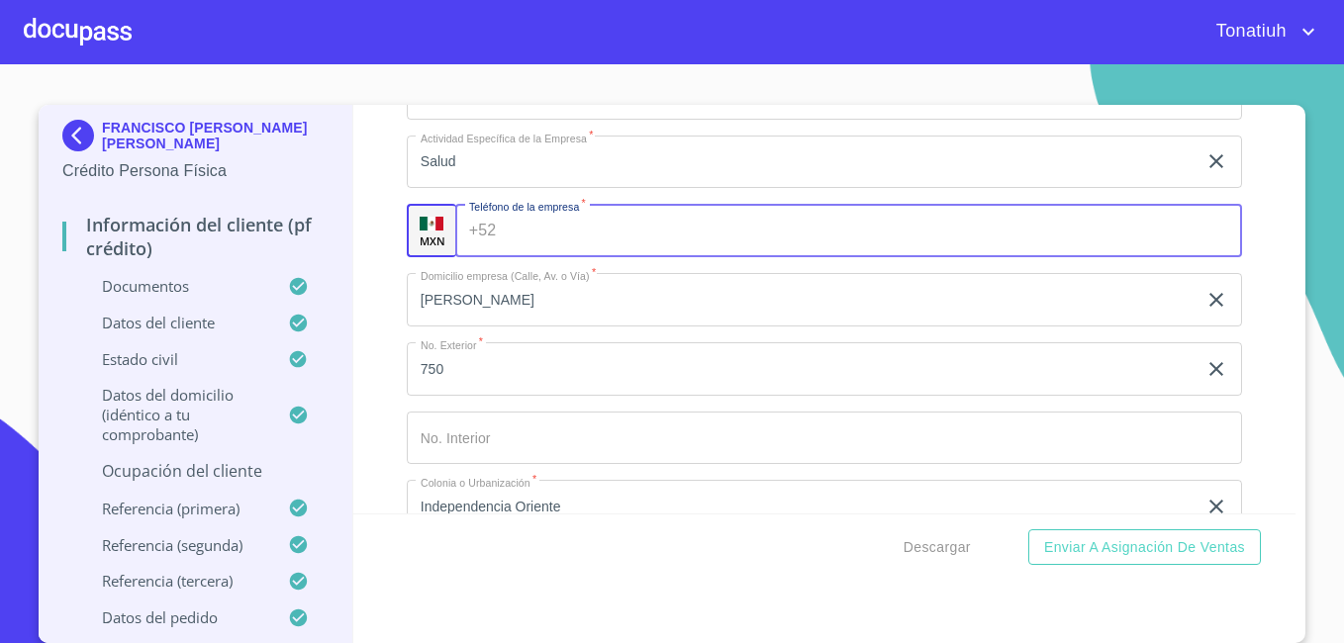
click at [1260, 253] on div "Información del cliente (PF crédito) Documentos Datos del cliente Apellido [PER…" at bounding box center [824, 309] width 943 height 409
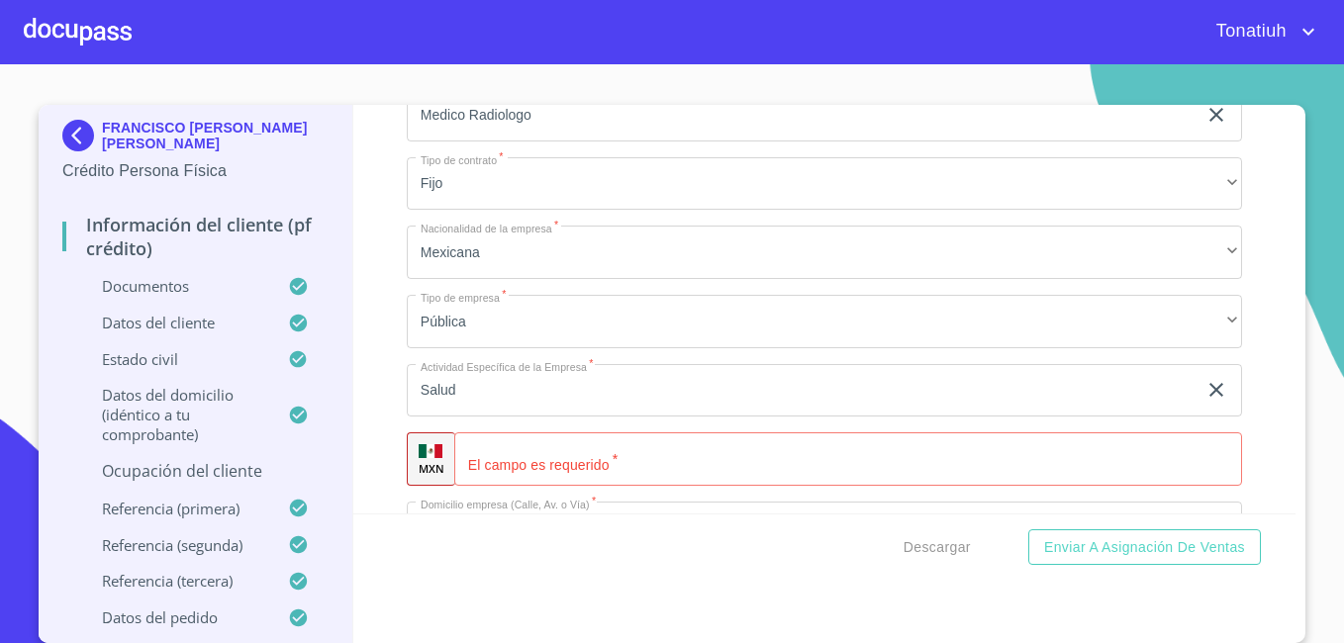
scroll to position [2582, 0]
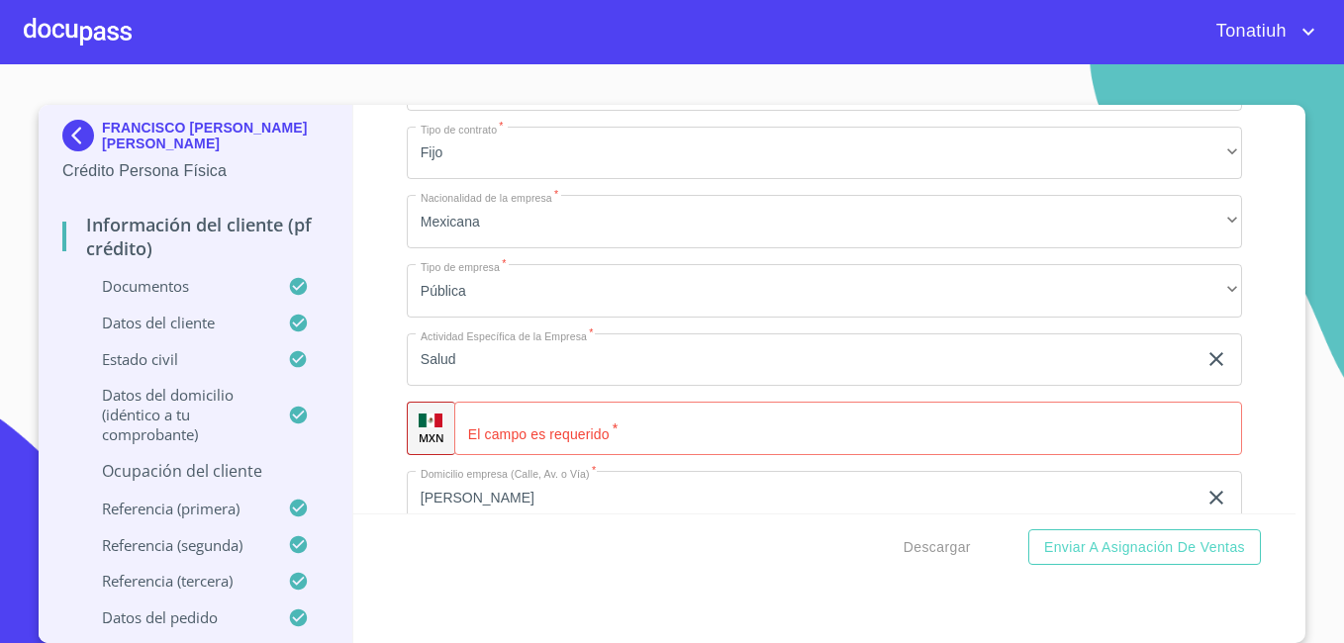
click at [379, 438] on div "Información del cliente (PF crédito) Documentos Datos del cliente Apellido [PER…" at bounding box center [824, 309] width 943 height 409
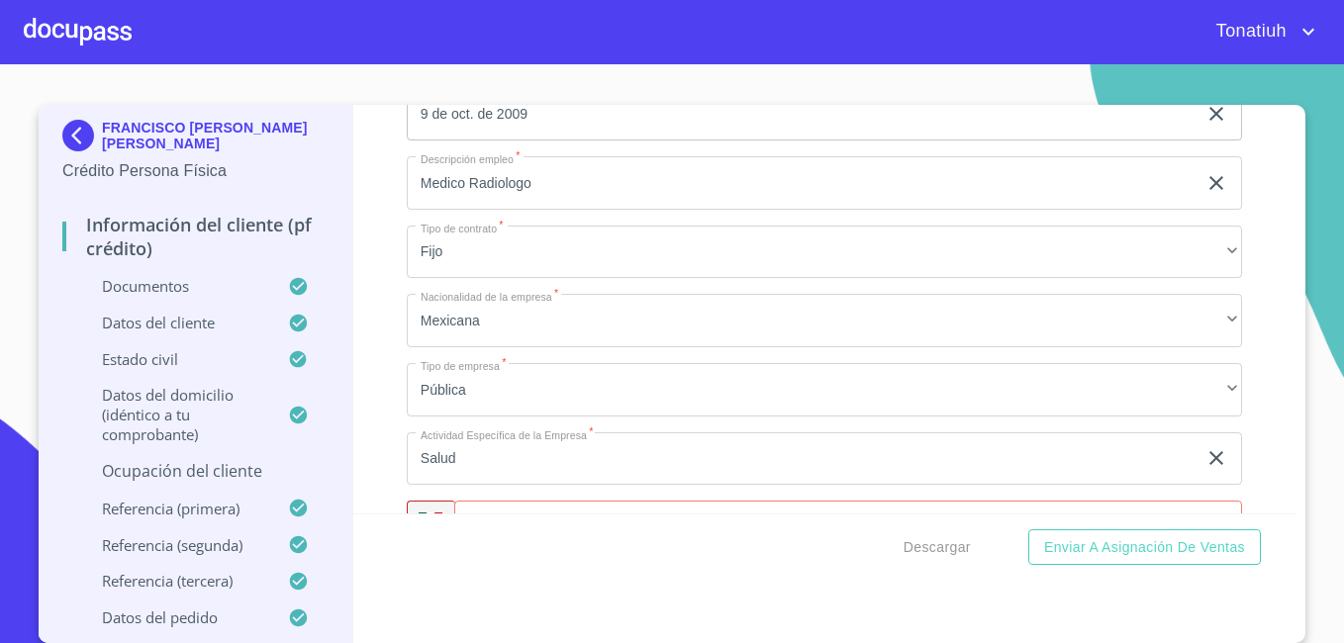
scroll to position [2681, 0]
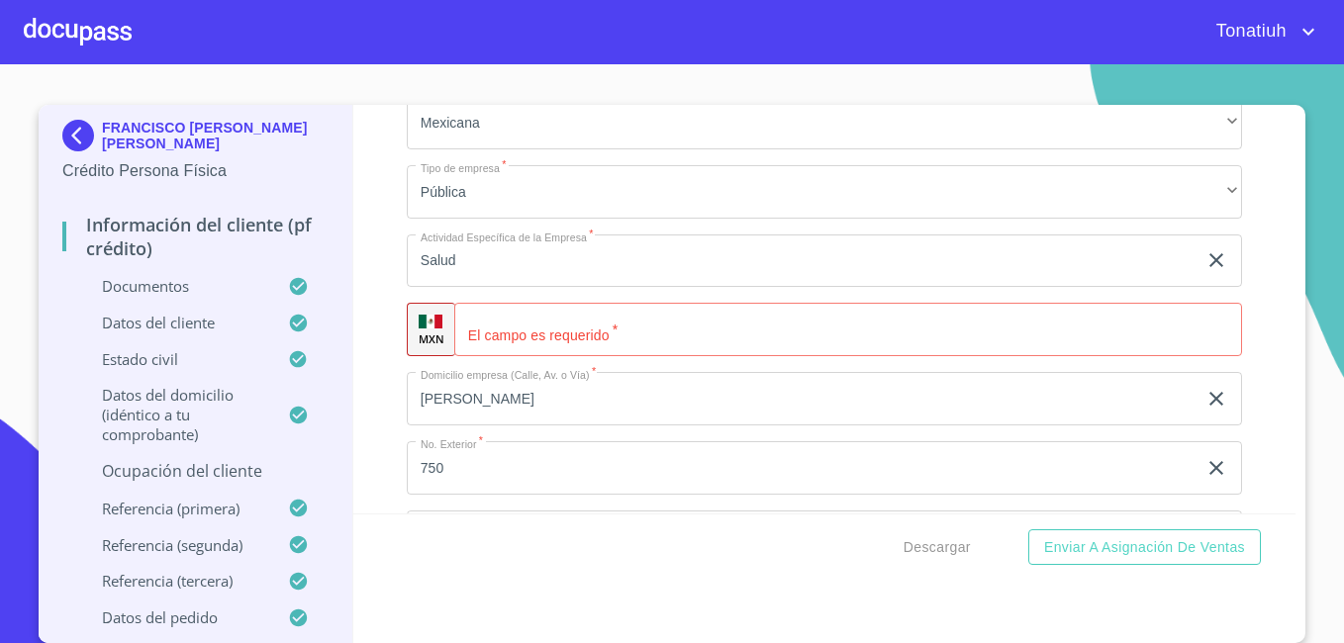
click at [637, 326] on input "Apellido Paterno   *" at bounding box center [848, 329] width 788 height 53
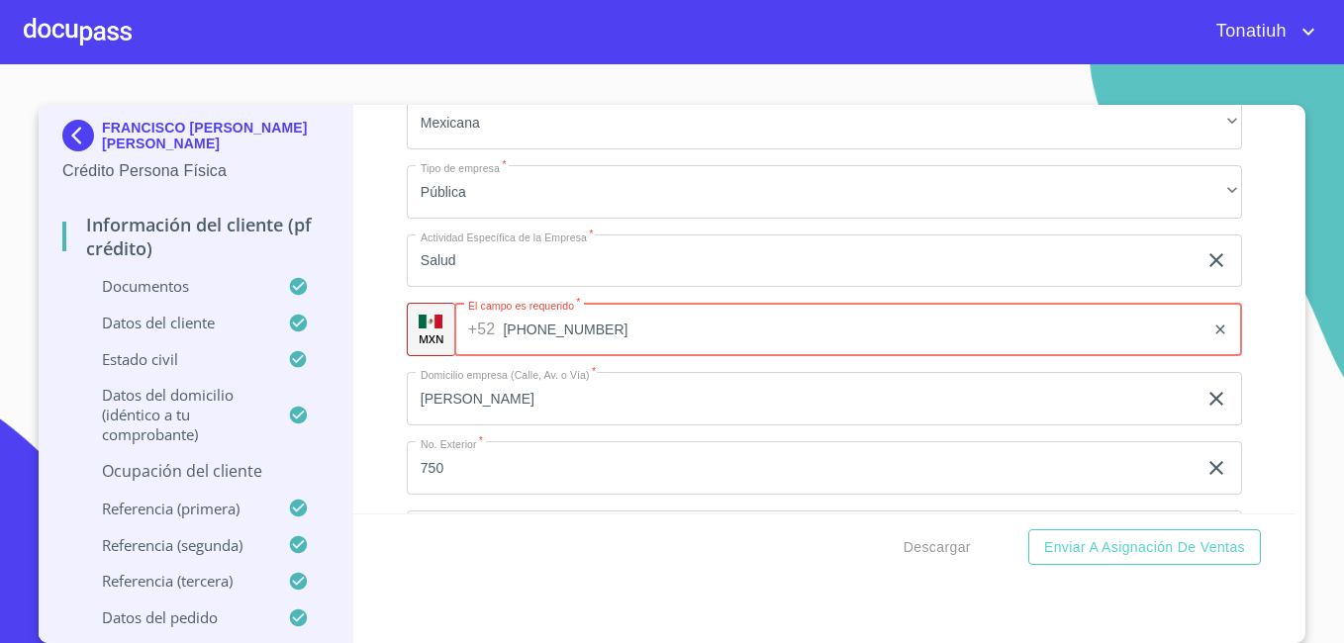
type input "[PHONE_NUMBER]"
click at [734, 364] on div "Ocupación   * Empleado sector publico ​ Ingreso neto mensual   * 34000 ​ Nombre…" at bounding box center [824, 399] width 835 height 1463
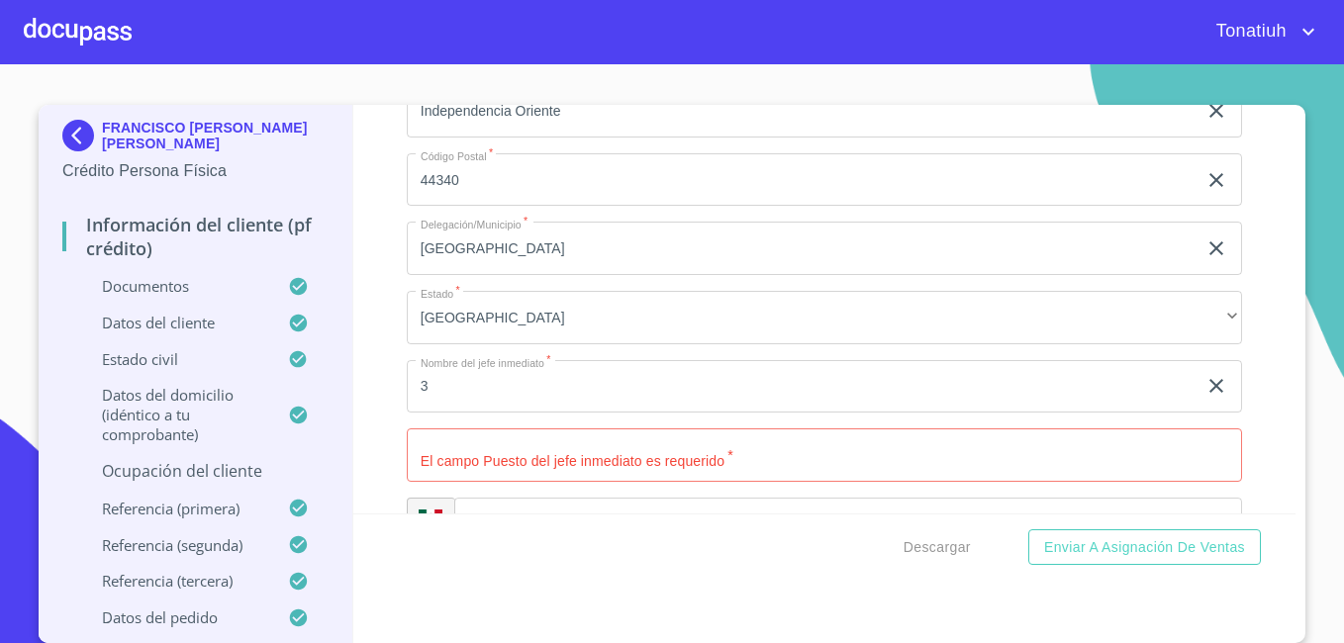
scroll to position [3275, 0]
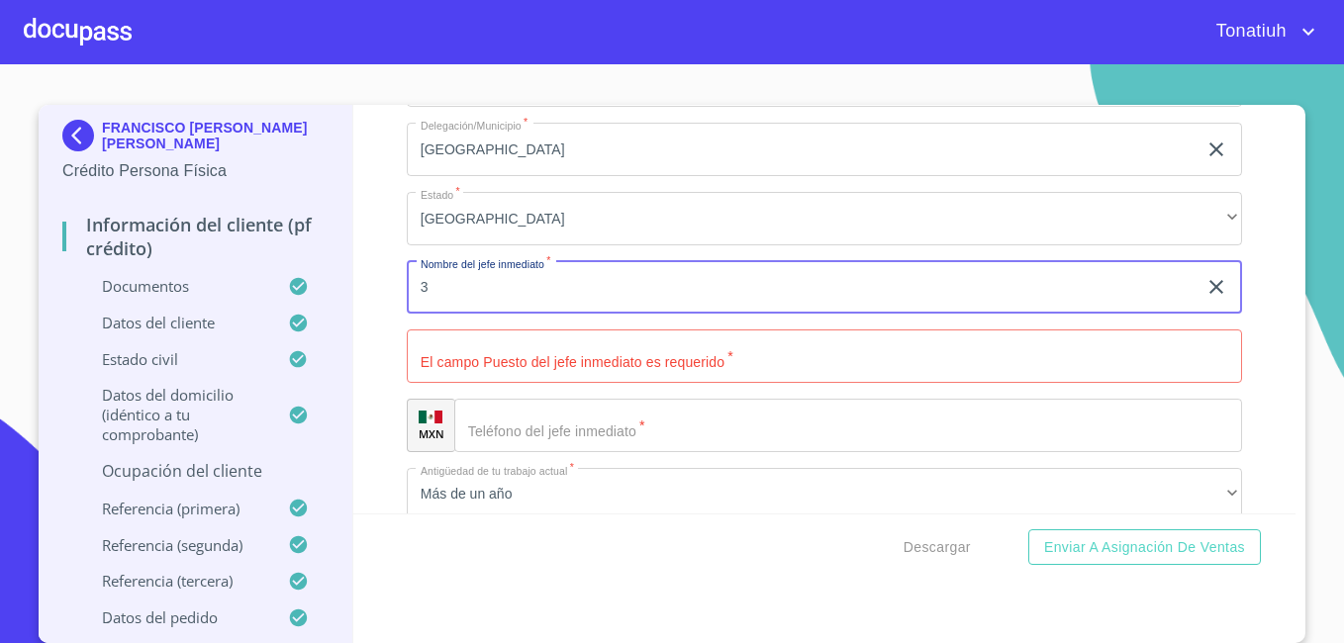
click at [716, 291] on input "3" at bounding box center [802, 287] width 790 height 53
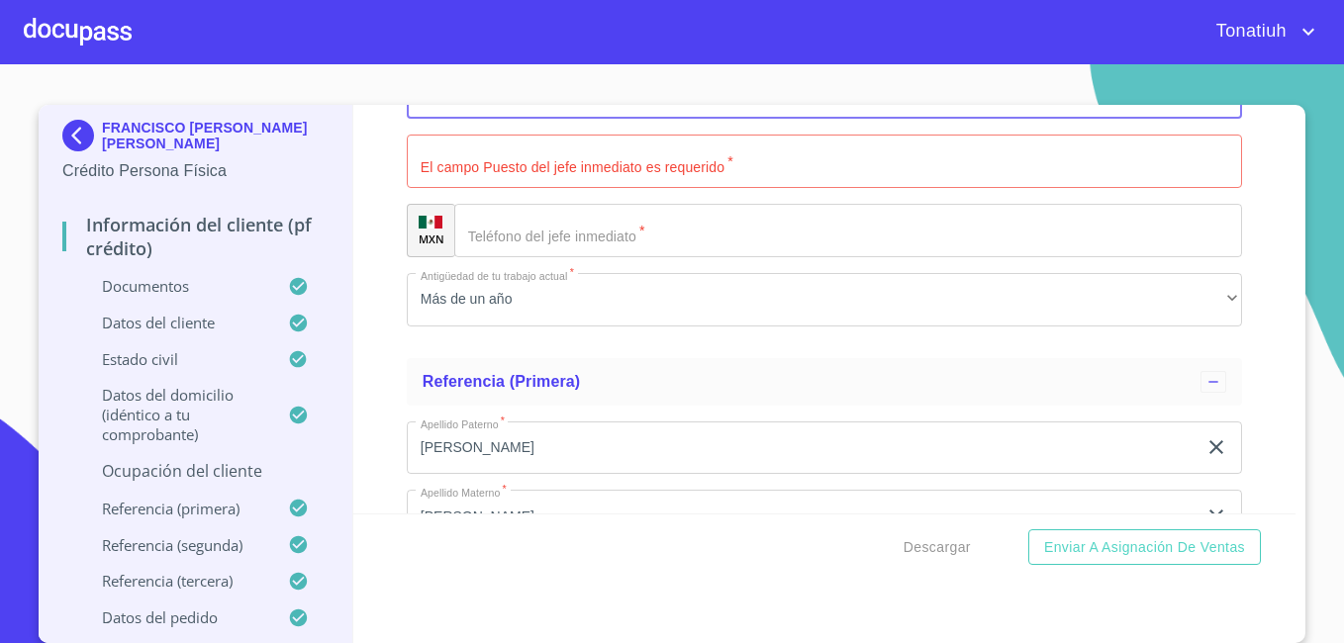
scroll to position [3473, 0]
click at [616, 158] on input "Apellido Paterno   *" at bounding box center [824, 158] width 835 height 53
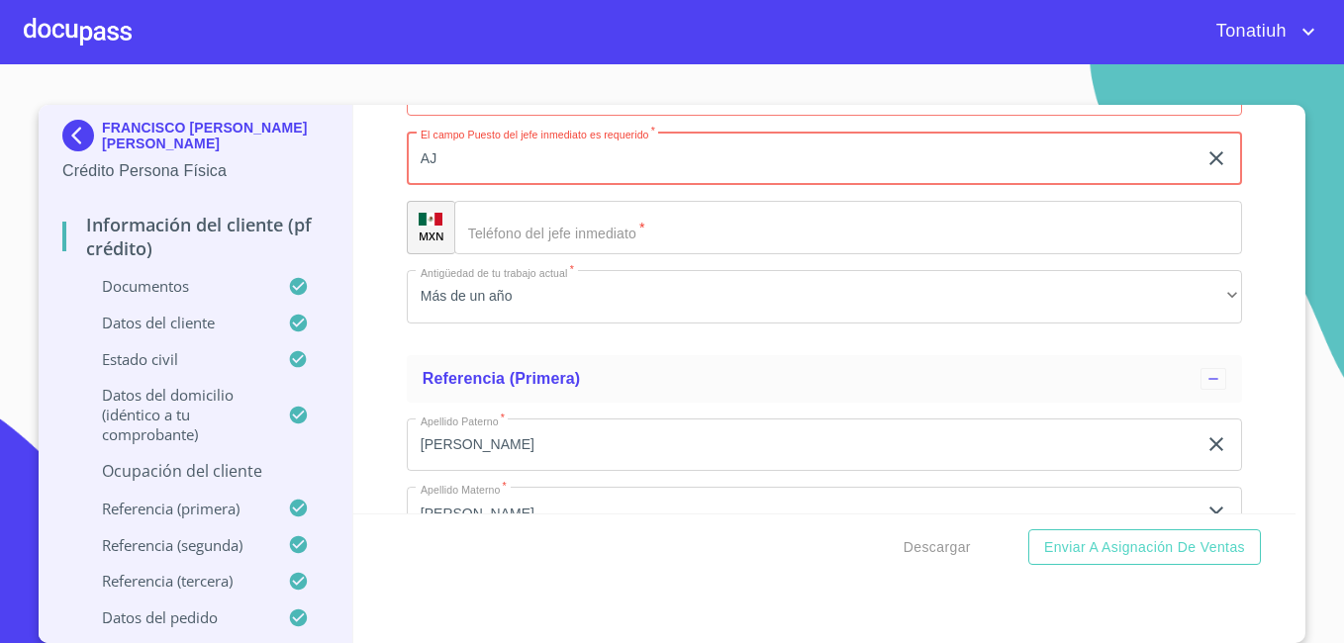
type input "A"
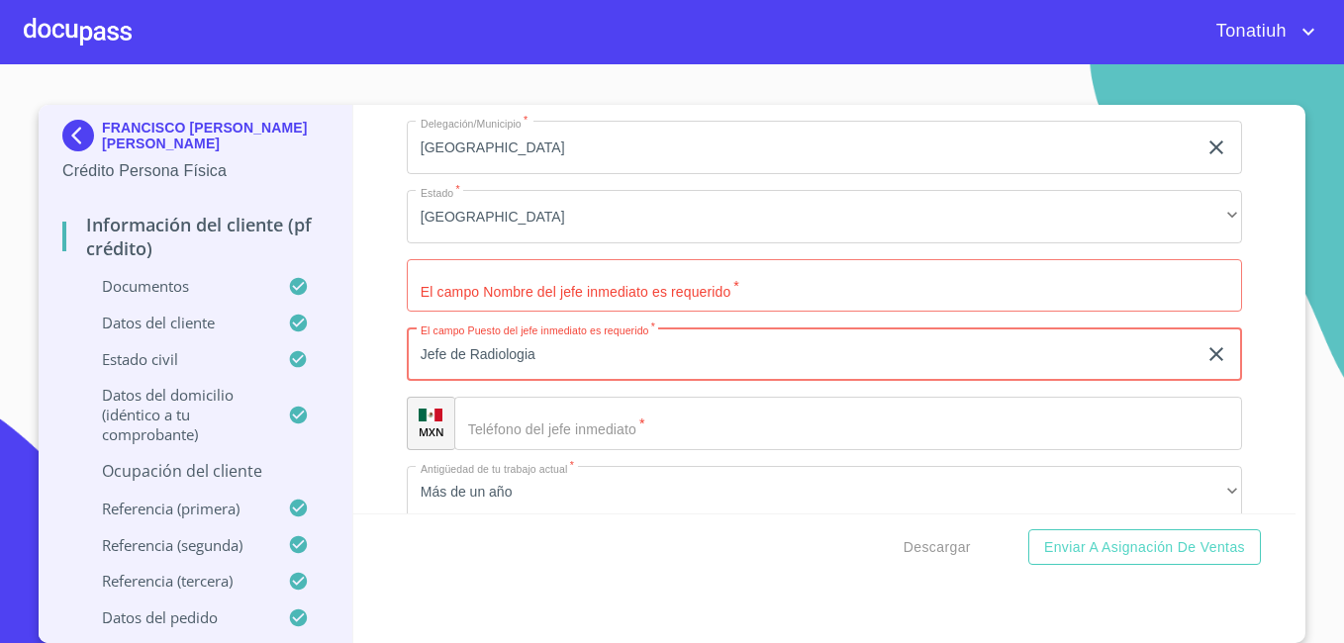
scroll to position [3275, 0]
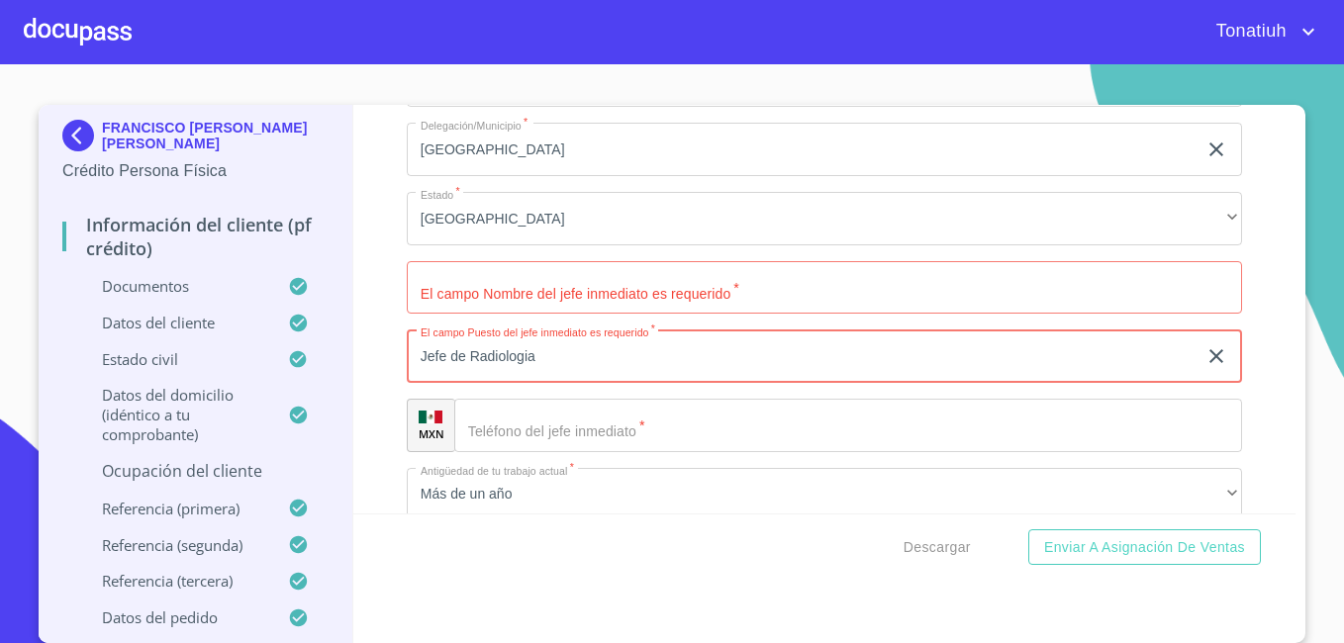
type input "Jefe de Radiologia"
click at [439, 296] on input "Apellido Paterno   *" at bounding box center [824, 287] width 835 height 53
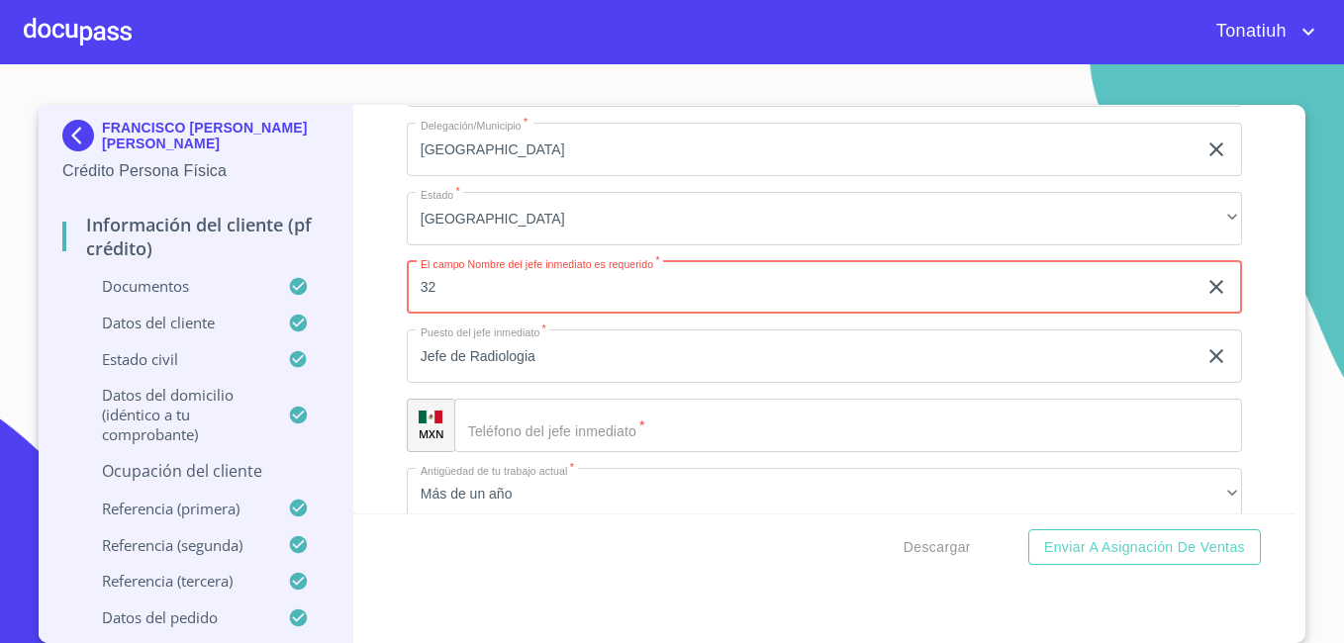
type input "3"
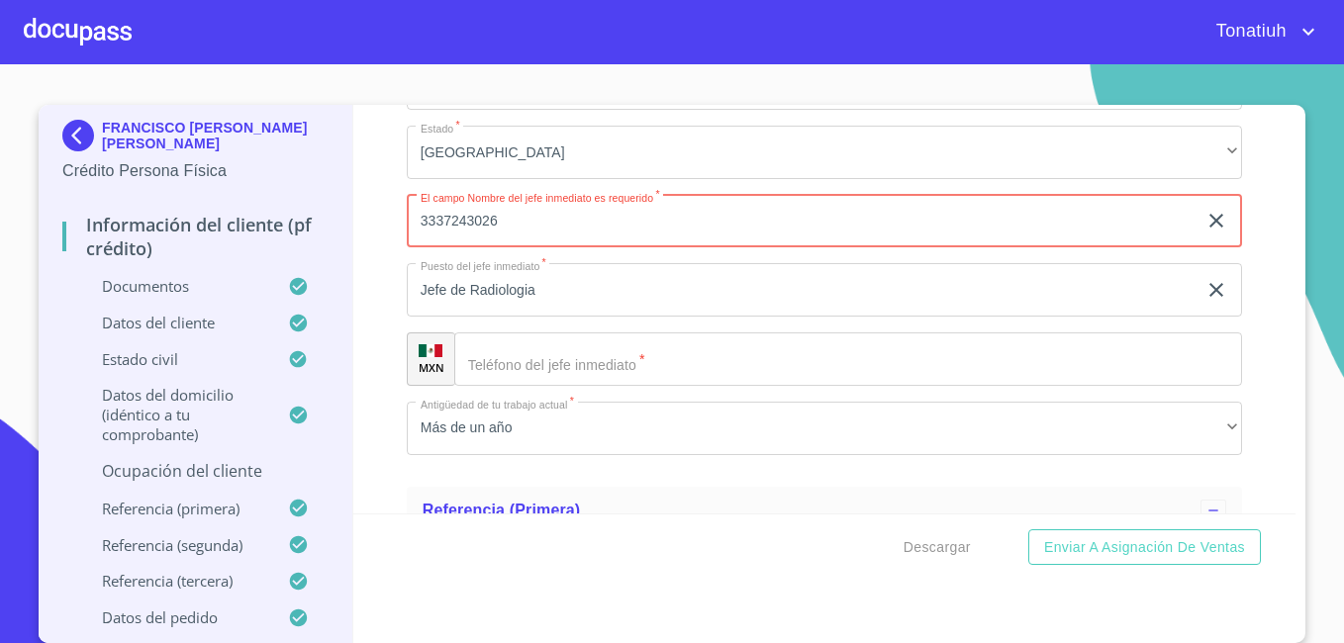
scroll to position [3374, 0]
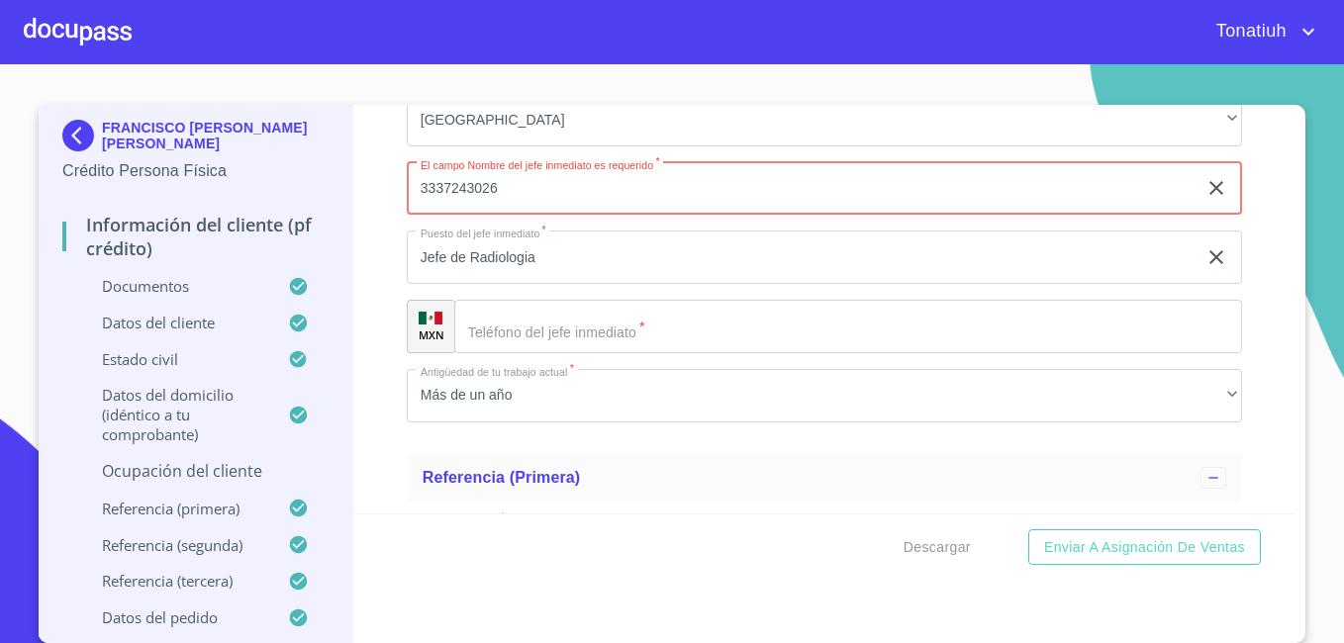
drag, startPoint x: 510, startPoint y: 183, endPoint x: 338, endPoint y: 174, distance: 171.4
click at [338, 174] on div "FRANCISCO [PERSON_NAME] [PERSON_NAME] Crédito Persona Física Información del cl…" at bounding box center [667, 374] width 1257 height 538
type input "3337243026"
click at [595, 332] on input "Apellido Paterno   *" at bounding box center [848, 326] width 788 height 53
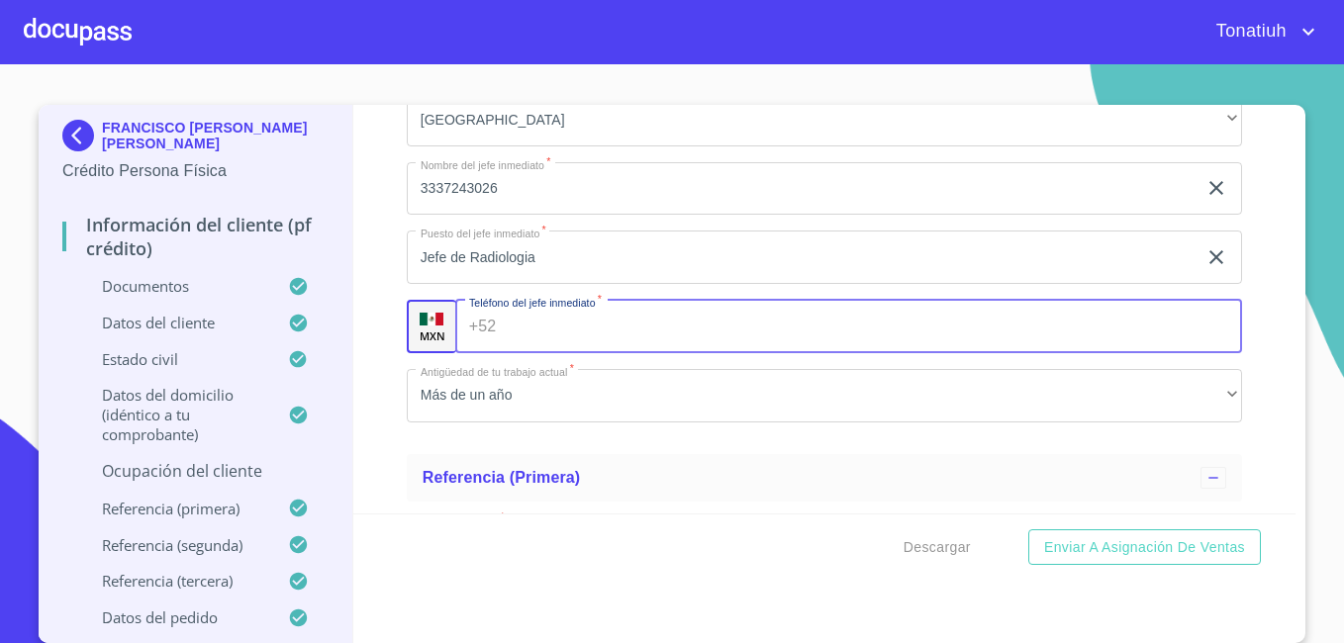
paste input "[PHONE_NUMBER]"
type input "[PHONE_NUMBER]"
click at [527, 183] on input "3337243026" at bounding box center [802, 188] width 790 height 53
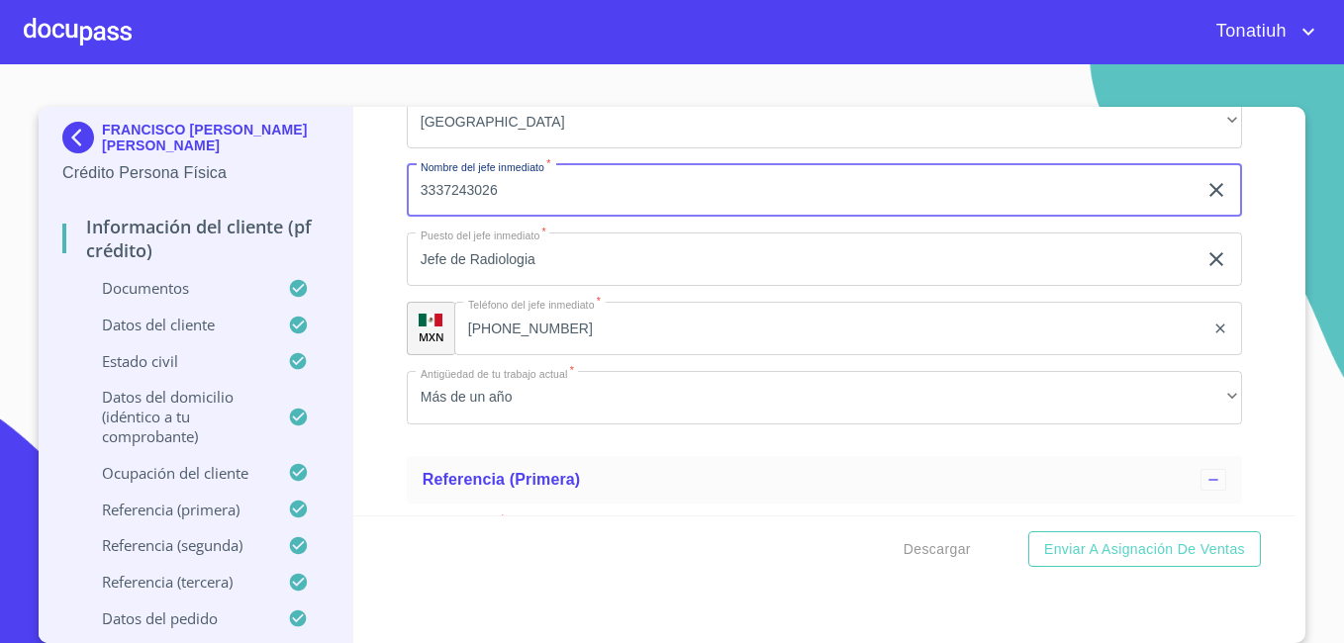
scroll to position [7, 0]
type input "3"
type input "[PERSON_NAME]"
click at [374, 324] on div "Información del cliente (PF crédito) Documentos Datos del cliente Apellido [PER…" at bounding box center [824, 311] width 943 height 409
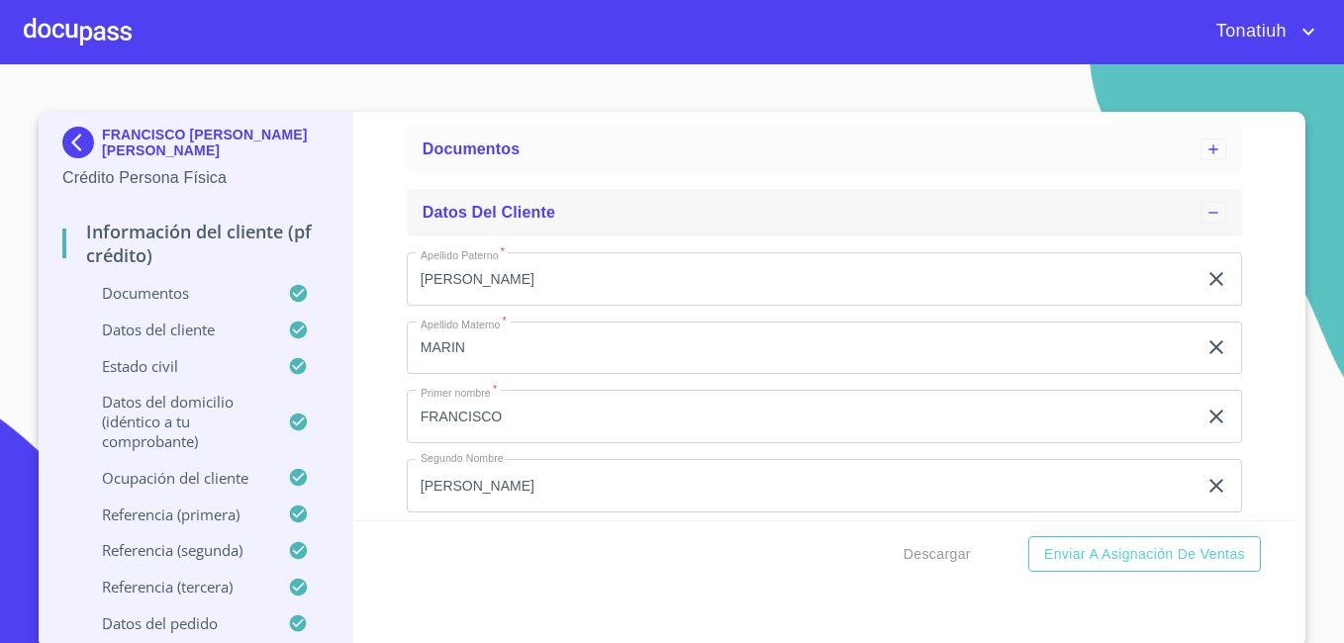
scroll to position [0, 0]
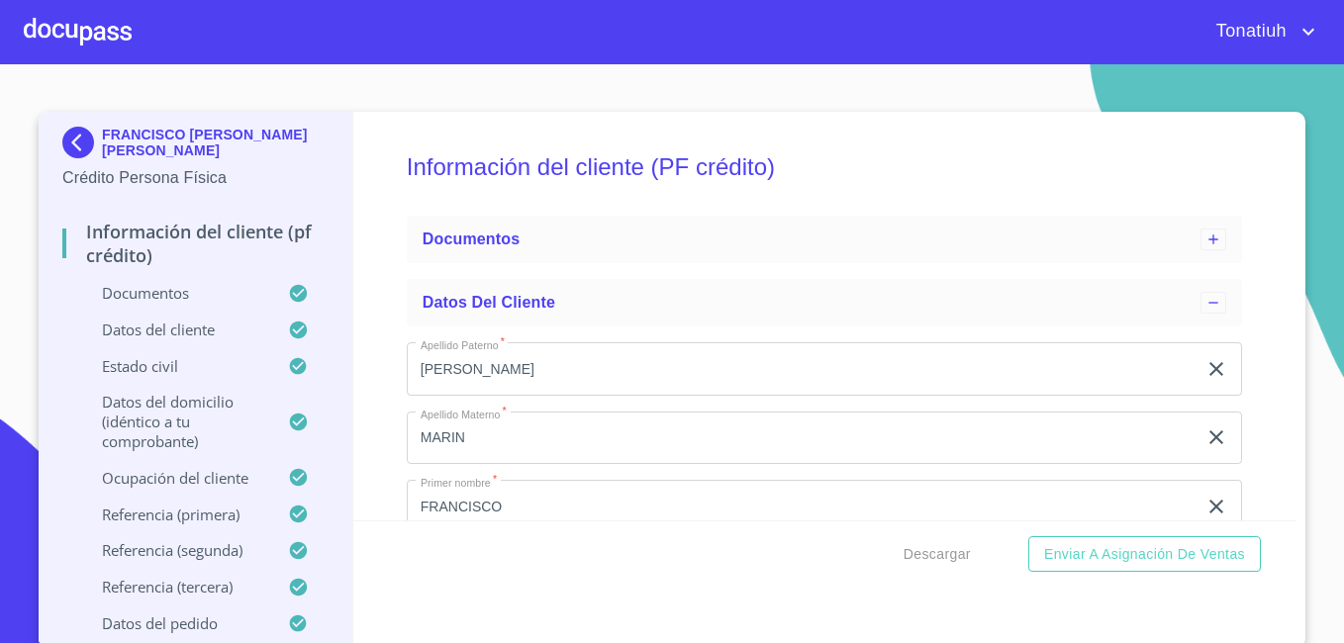
click at [161, 299] on p "Documentos" at bounding box center [175, 293] width 226 height 20
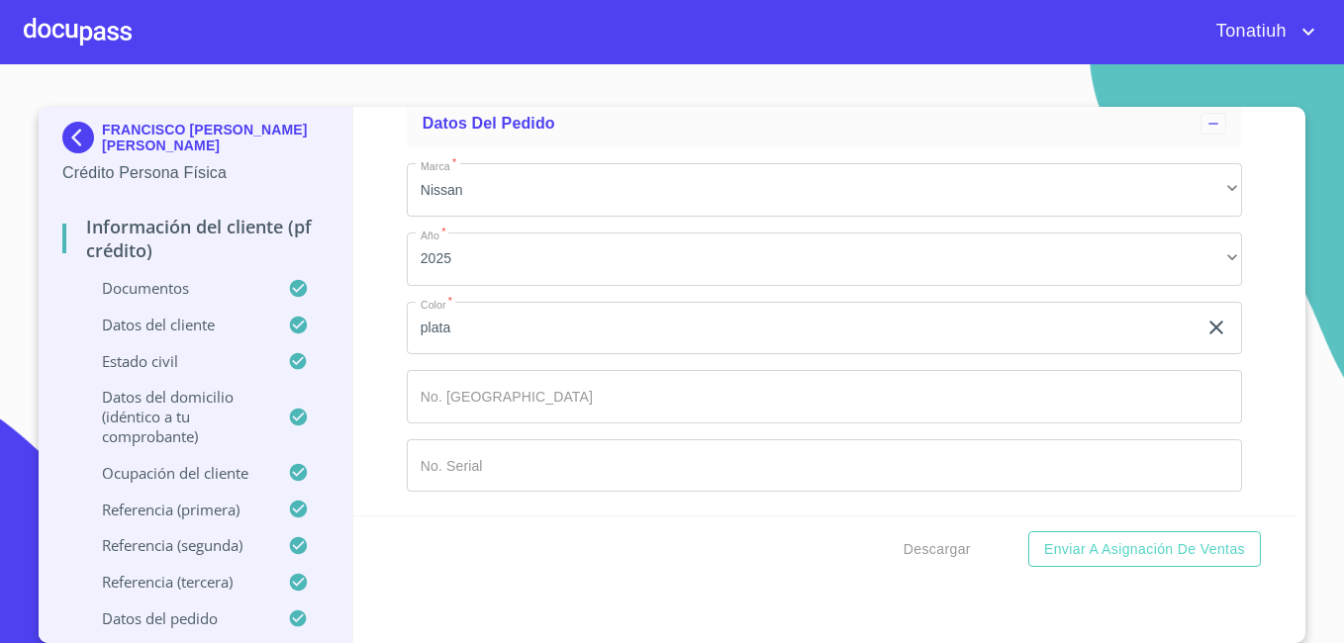
scroll to position [7, 0]
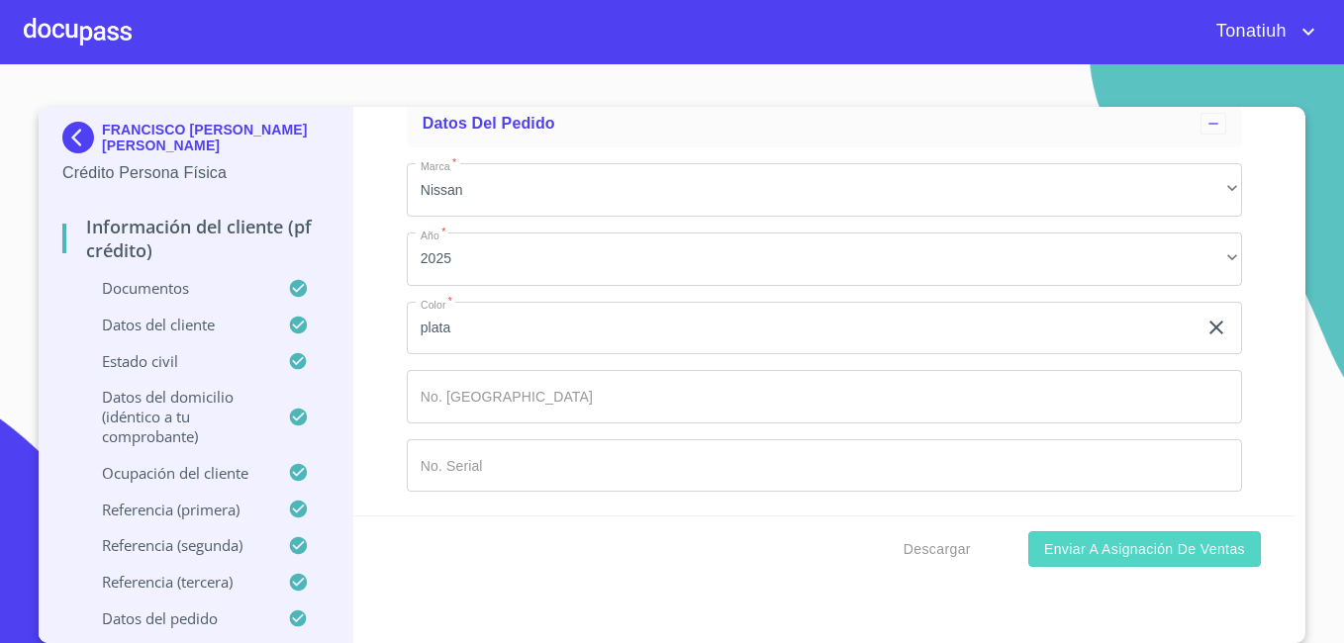
click at [1129, 546] on span "Enviar a Asignación de Ventas" at bounding box center [1144, 549] width 201 height 25
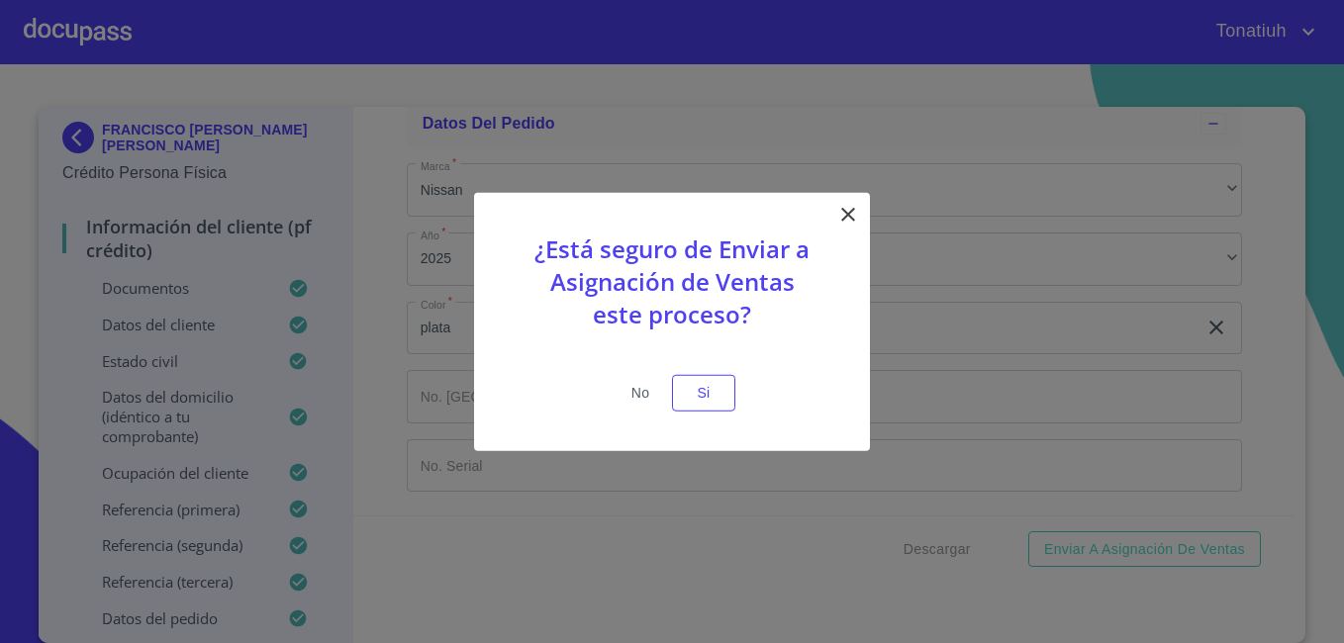
click at [639, 402] on span "No" at bounding box center [639, 393] width 47 height 25
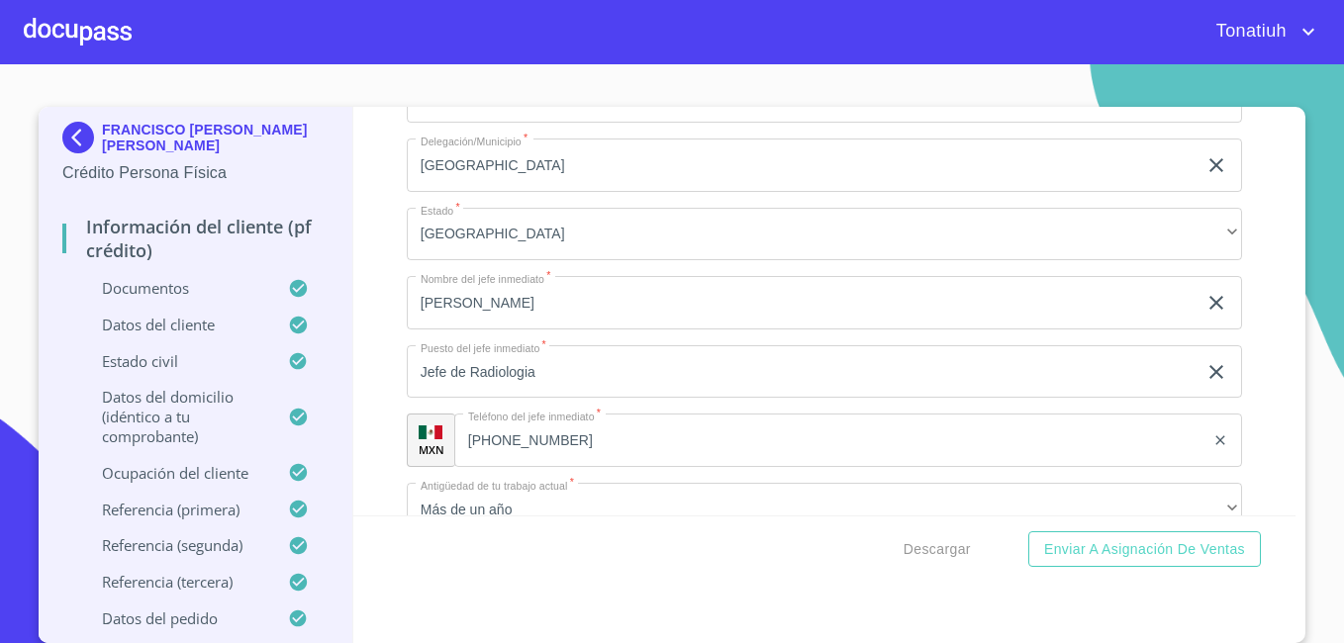
scroll to position [9088, 0]
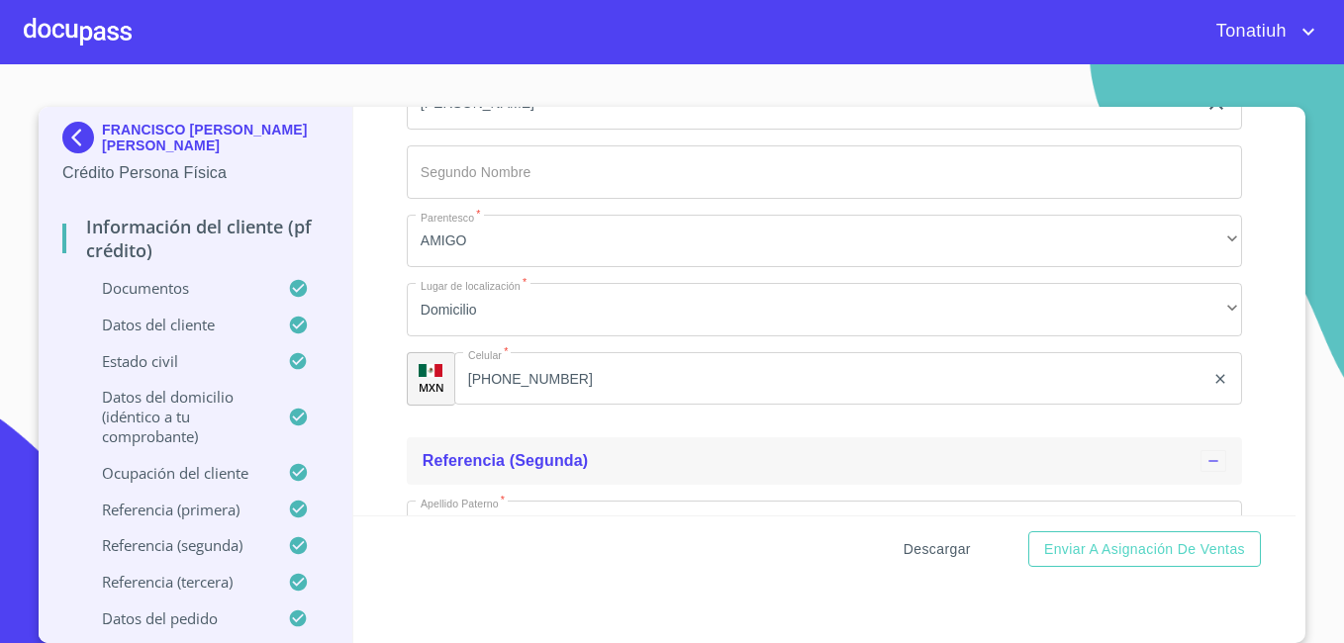
click at [939, 555] on span "Descargar" at bounding box center [936, 549] width 67 height 25
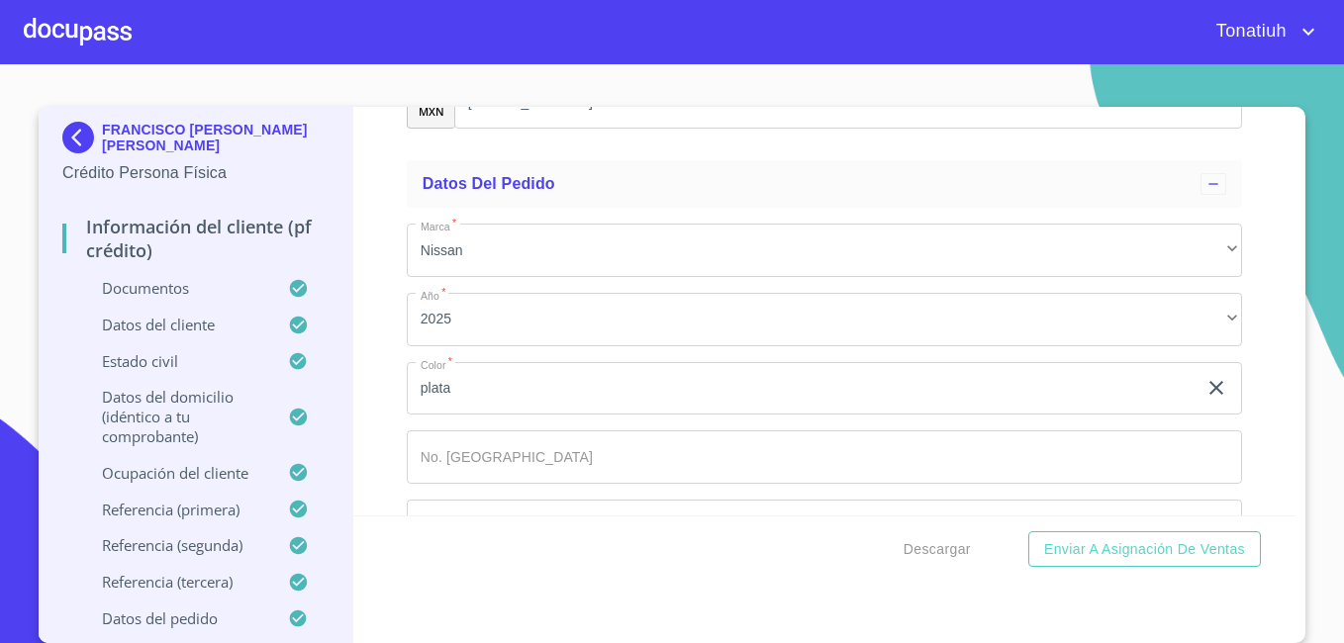
scroll to position [10572, 0]
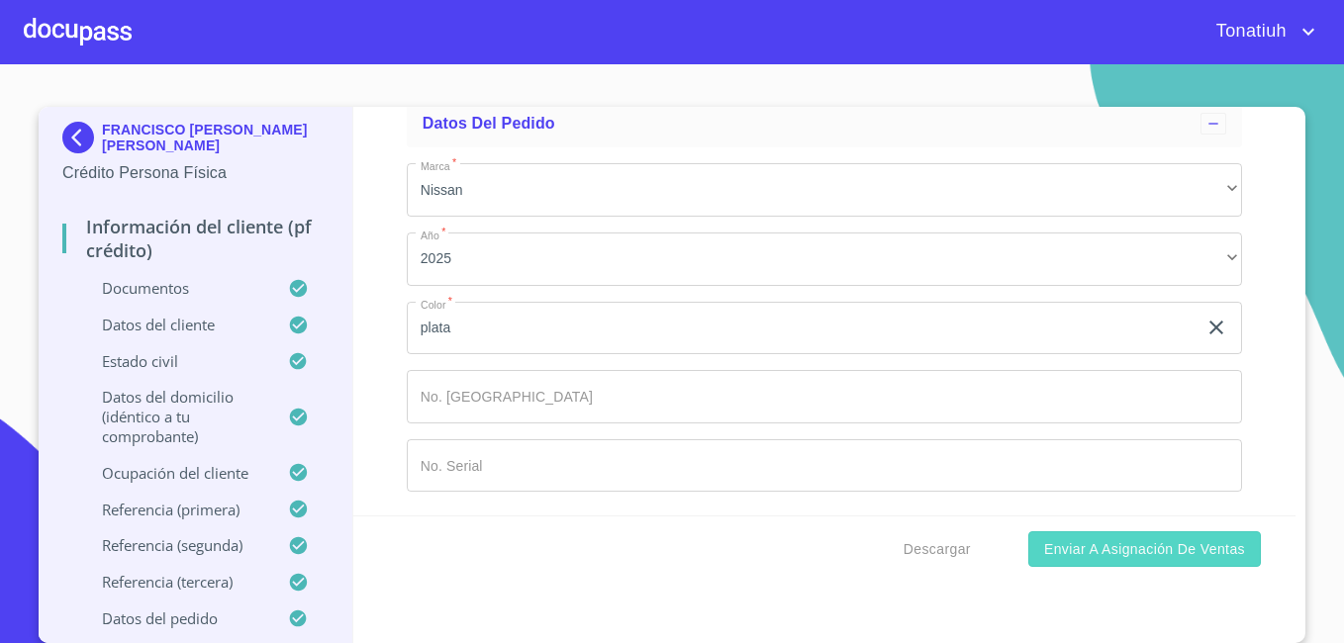
click at [1128, 543] on span "Enviar a Asignación de Ventas" at bounding box center [1144, 549] width 201 height 25
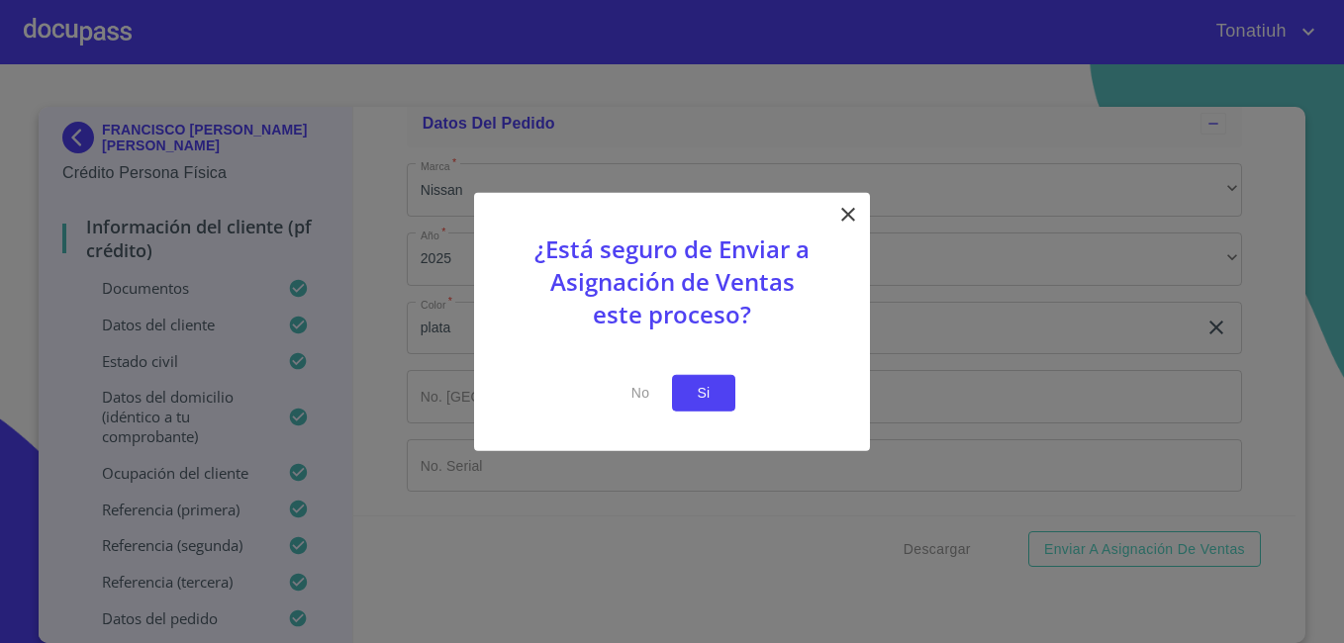
click at [695, 386] on span "Si" at bounding box center [704, 393] width 32 height 25
